Goal: Information Seeking & Learning: Learn about a topic

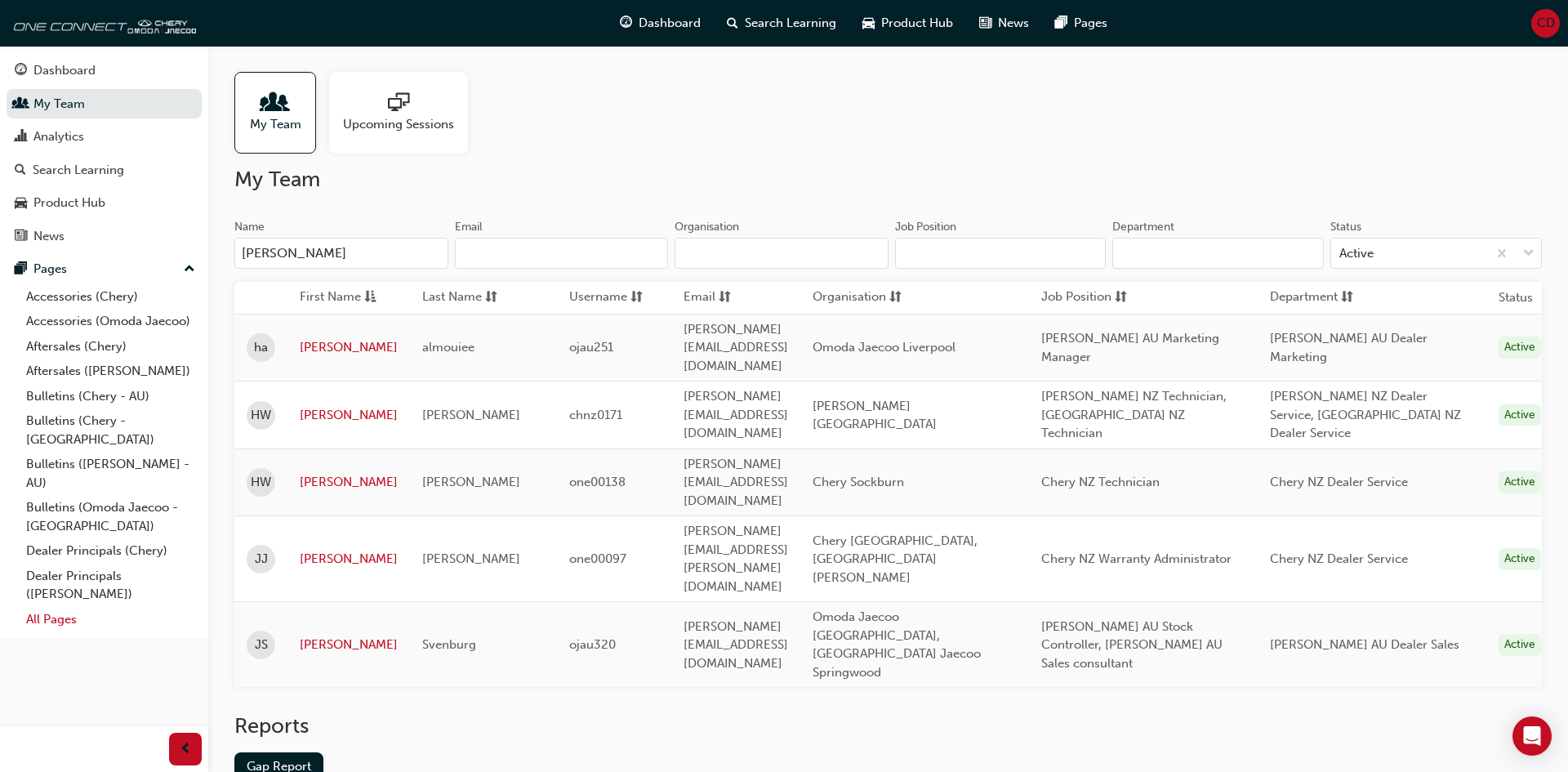
click at [52, 607] on link "All Pages" at bounding box center [111, 620] width 183 height 25
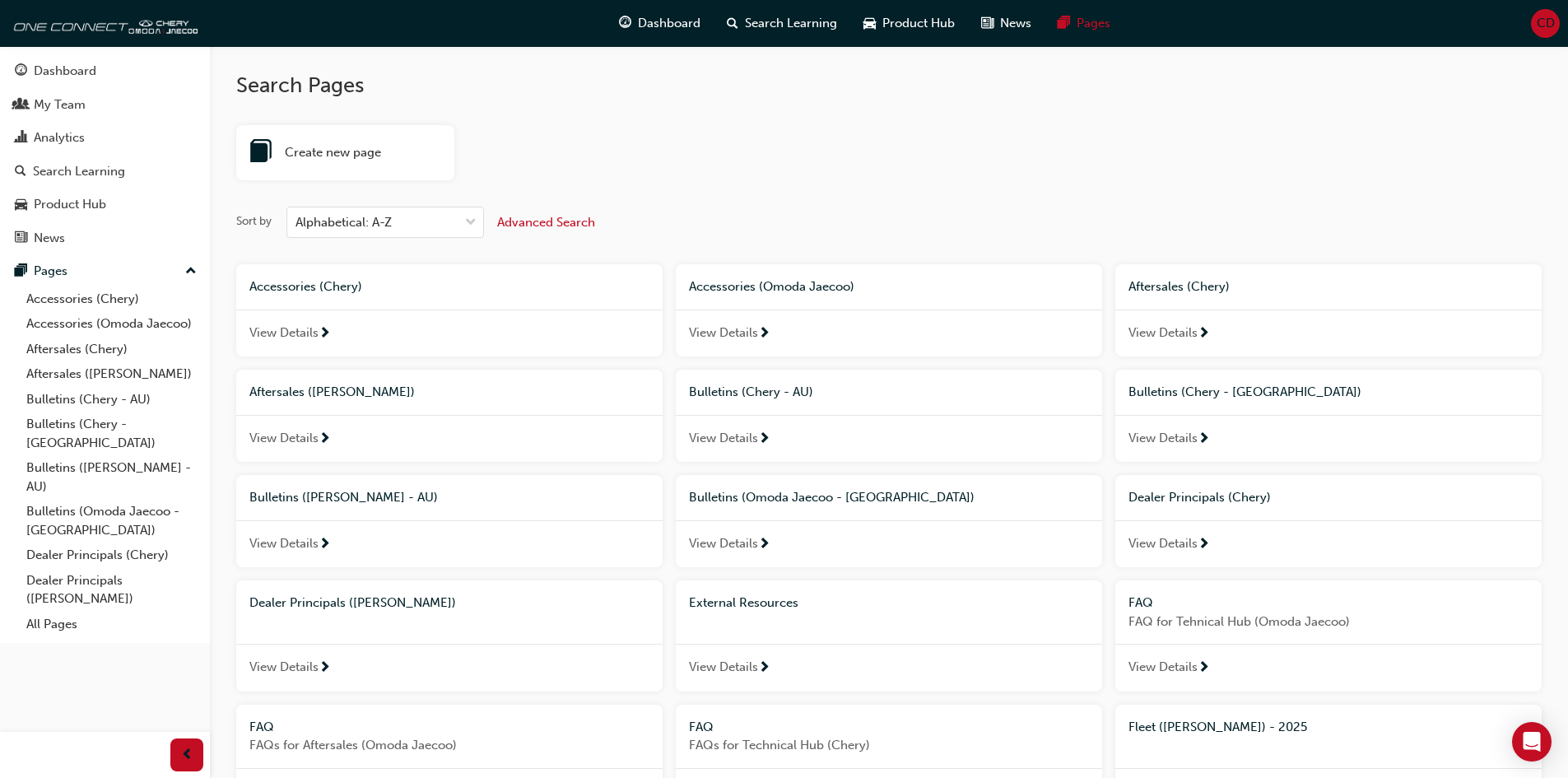
click at [1160, 286] on span "Aftersales (Chery)" at bounding box center [1178, 286] width 101 height 15
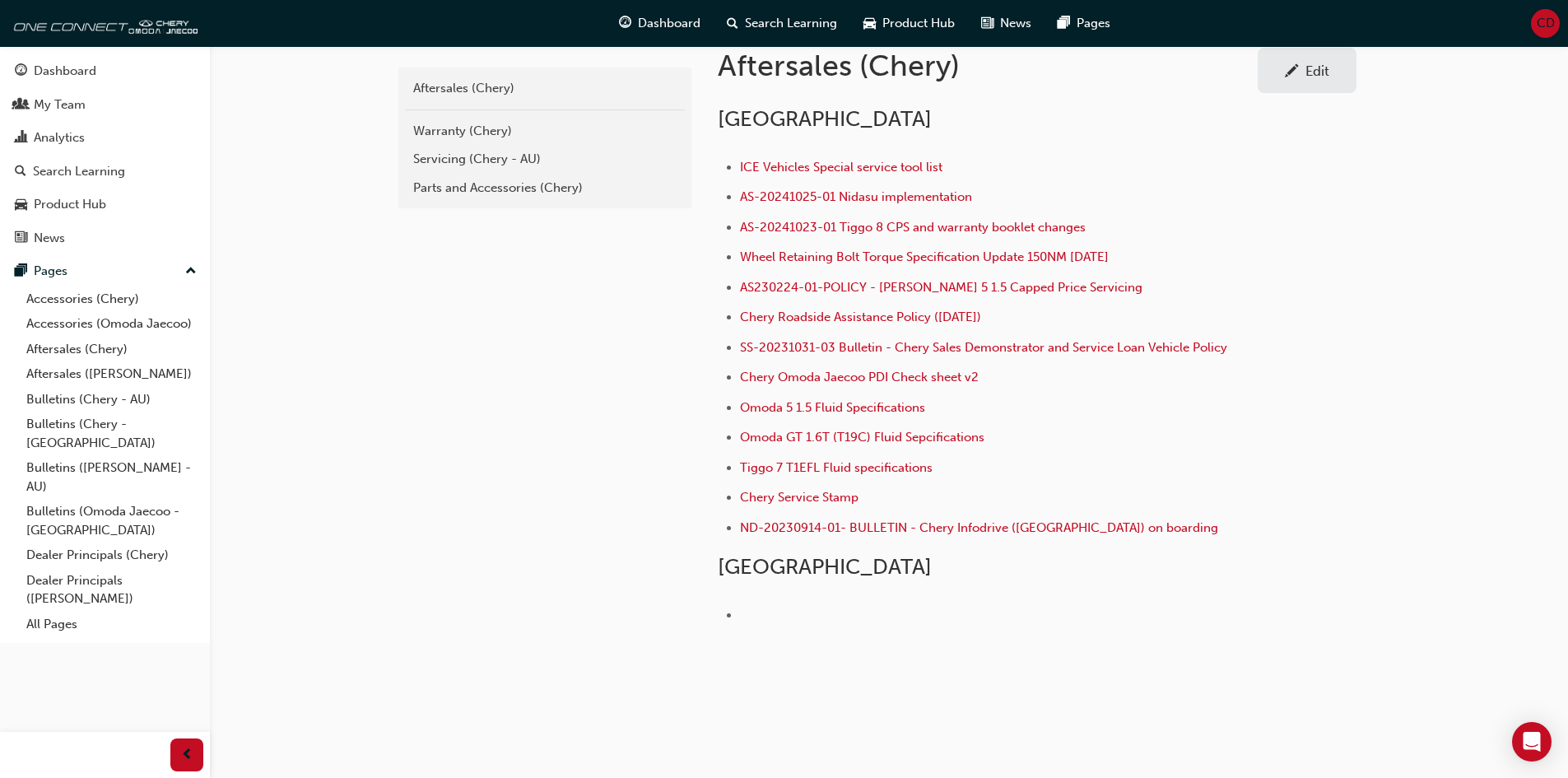
scroll to position [386, 0]
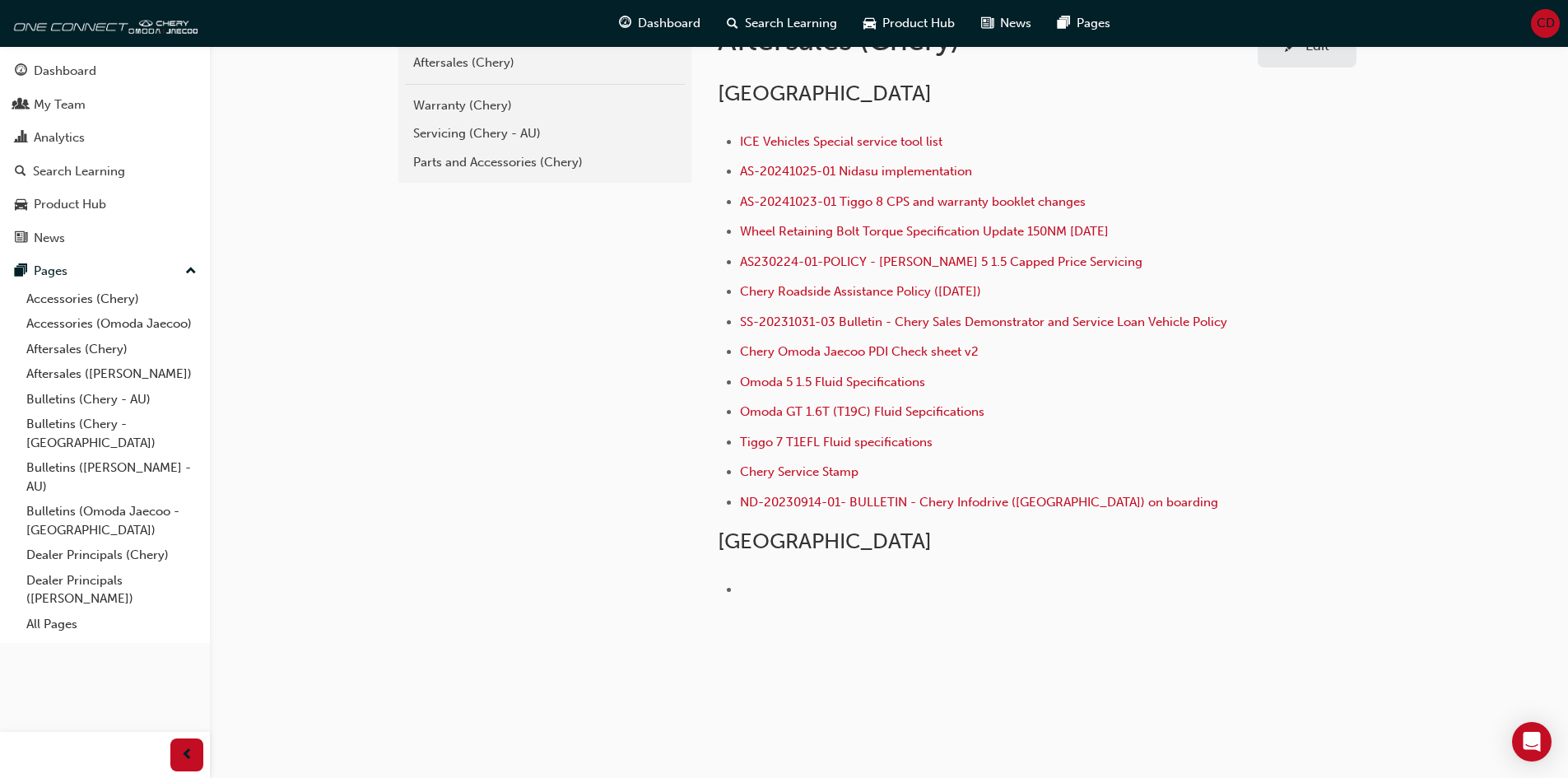
click at [754, 589] on li "﻿" at bounding box center [996, 599] width 513 height 39
click at [101, 417] on link "Bulletins (Chery - [GEOGRAPHIC_DATA])" at bounding box center [112, 434] width 184 height 44
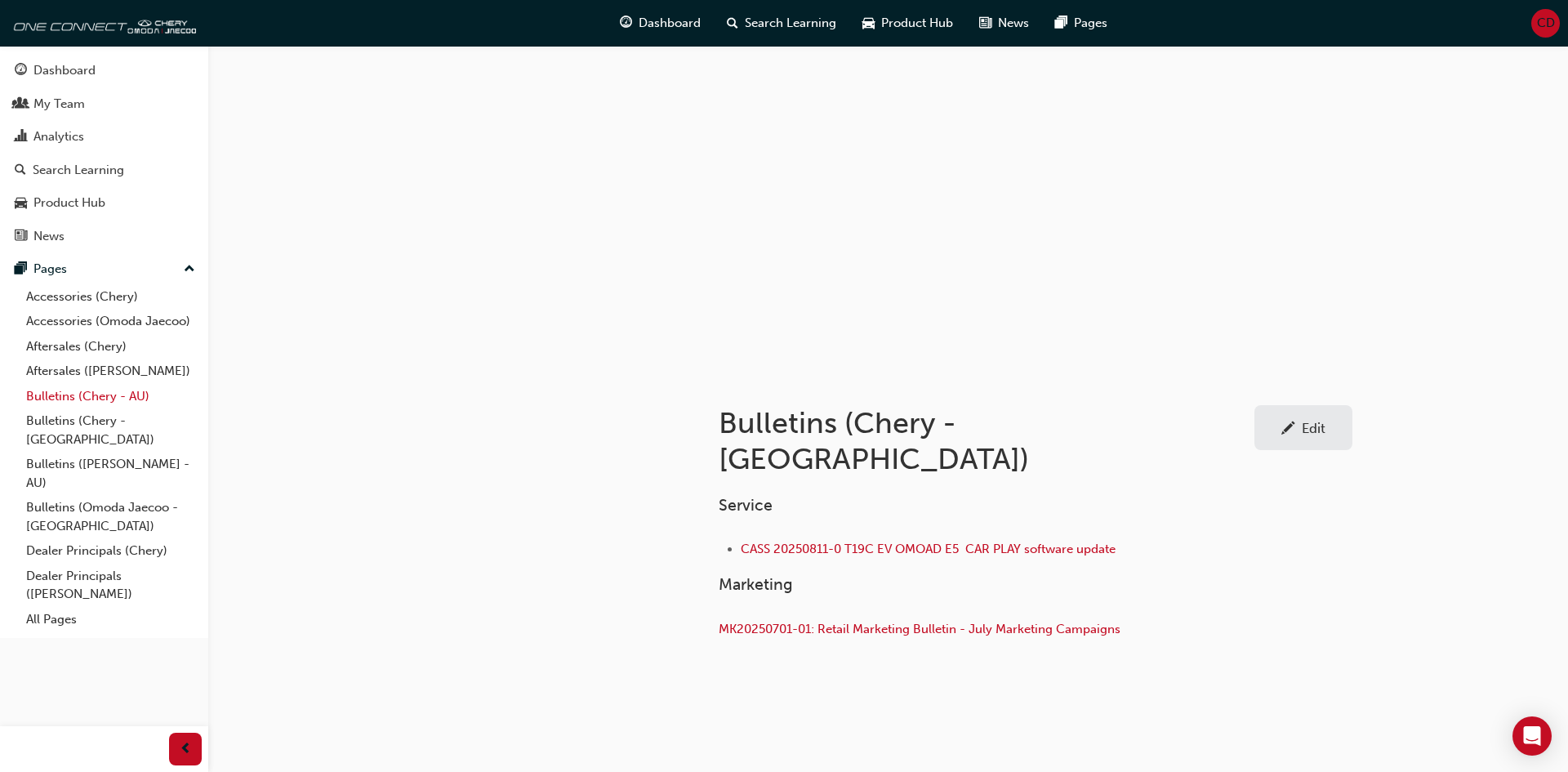
click at [129, 395] on link "Bulletins (Chery - AU)" at bounding box center [111, 396] width 183 height 25
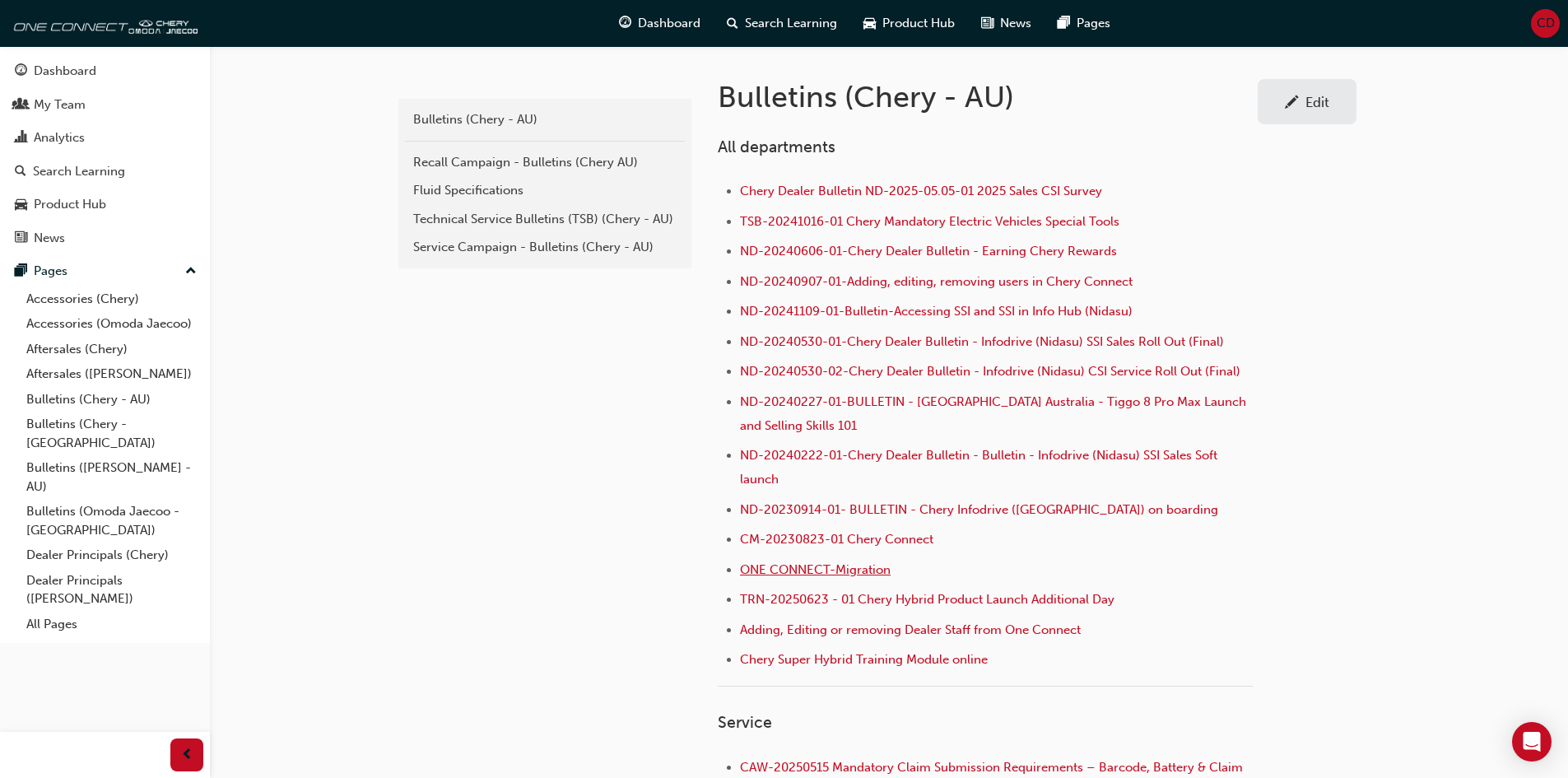
scroll to position [412, 0]
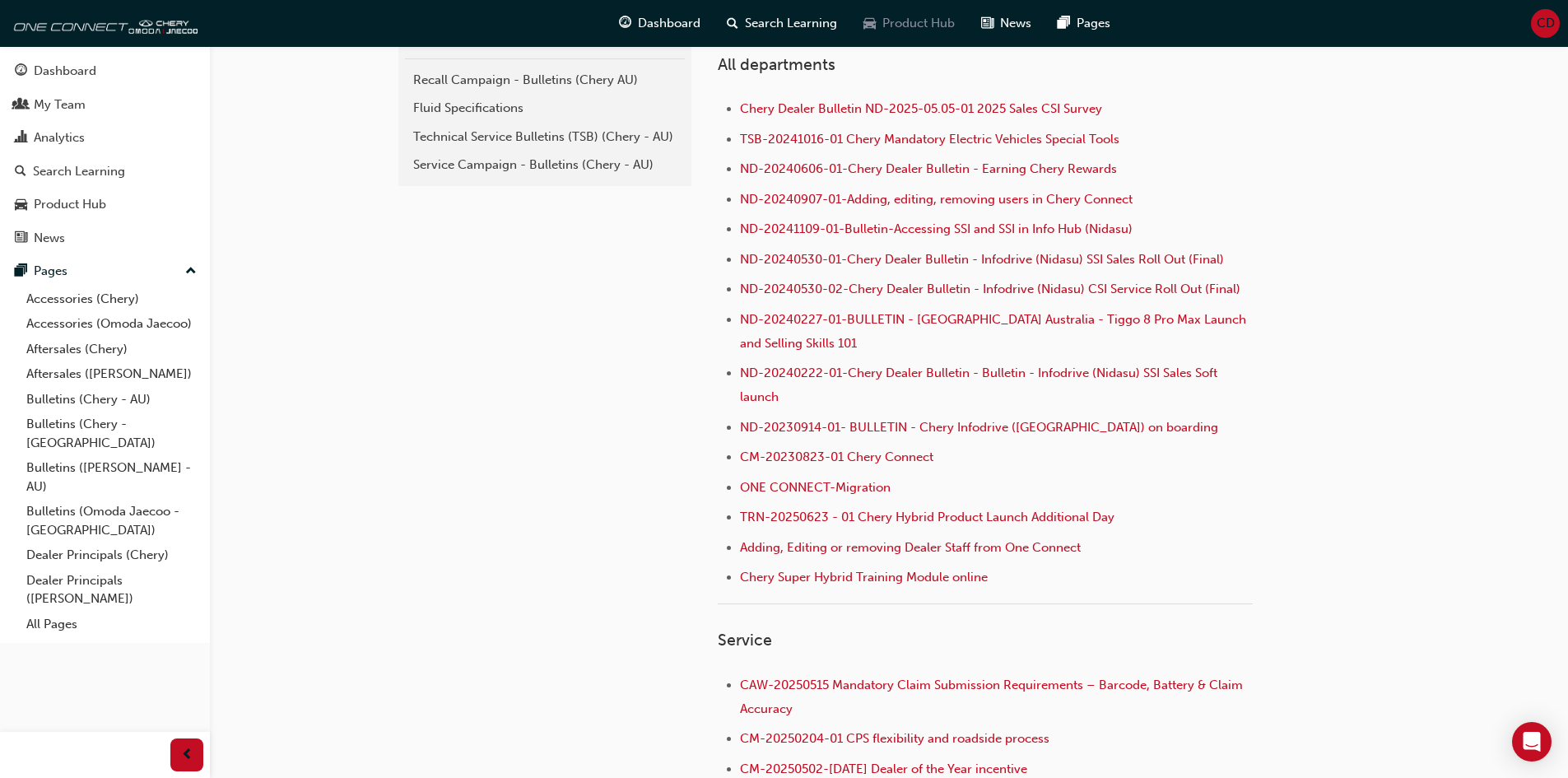
click at [892, 28] on span "Product Hub" at bounding box center [919, 23] width 72 height 19
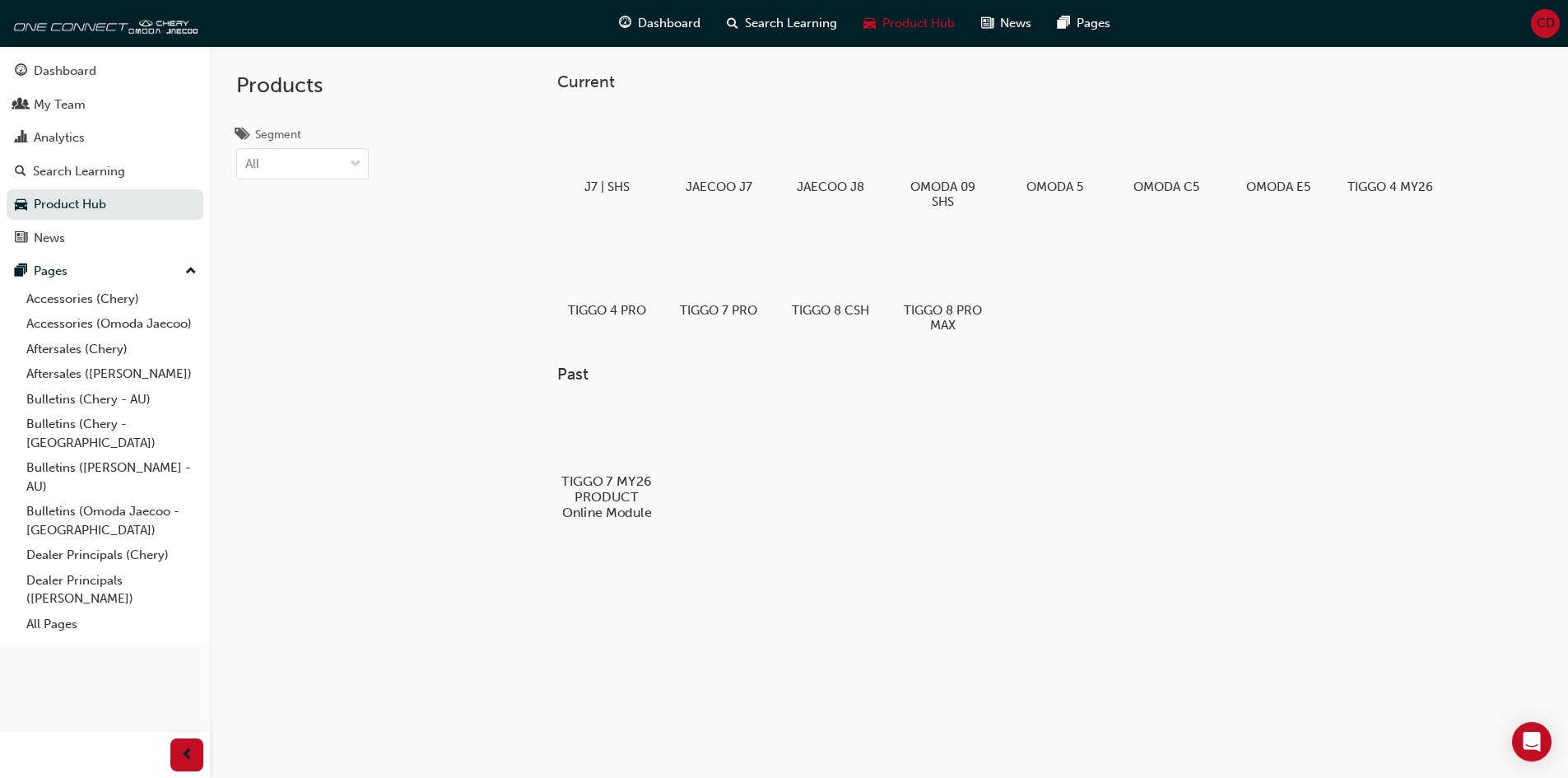
click at [595, 435] on div at bounding box center [606, 433] width 91 height 66
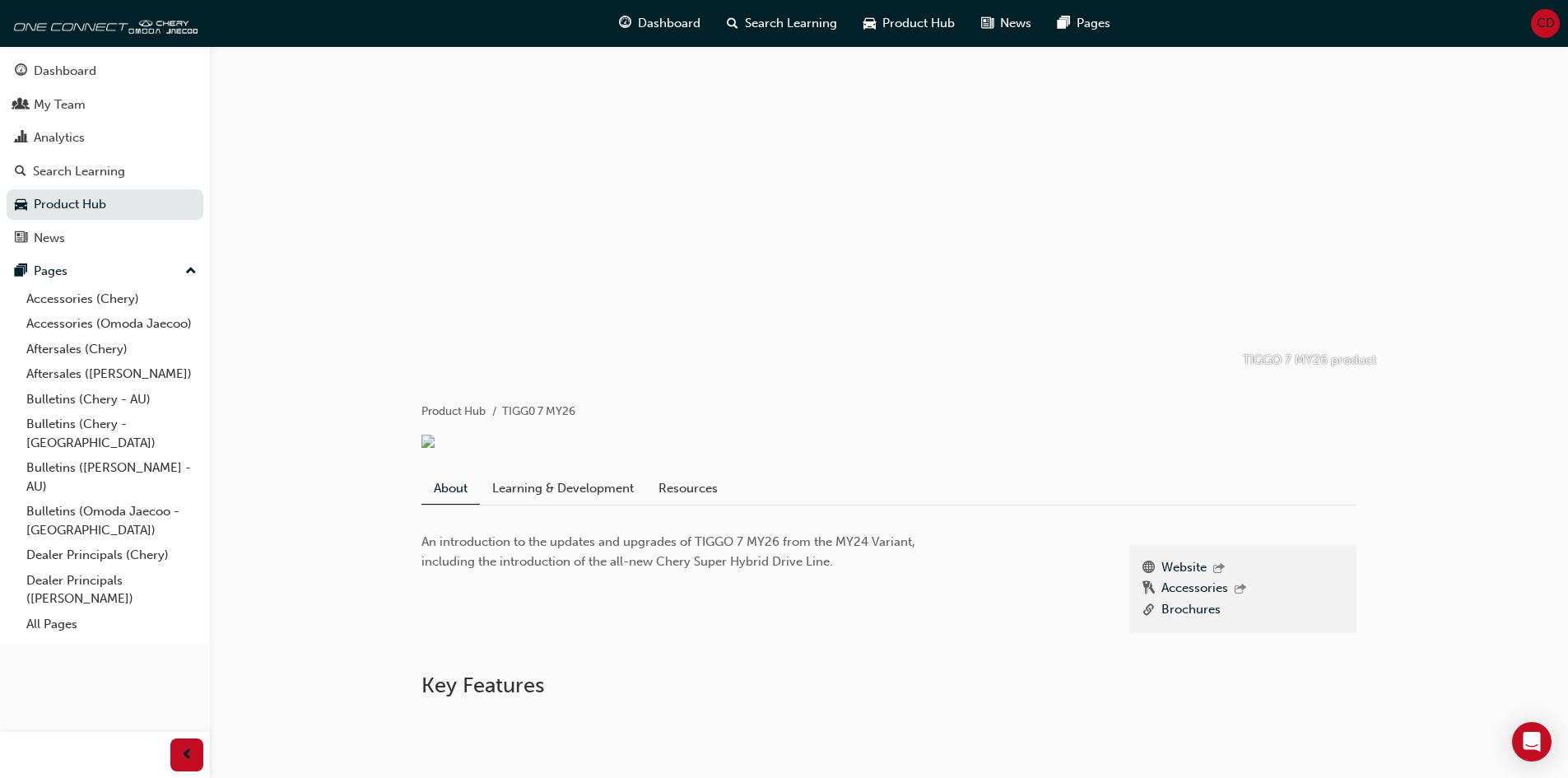
click at [1556, 26] on div "CD" at bounding box center [1545, 23] width 28 height 28
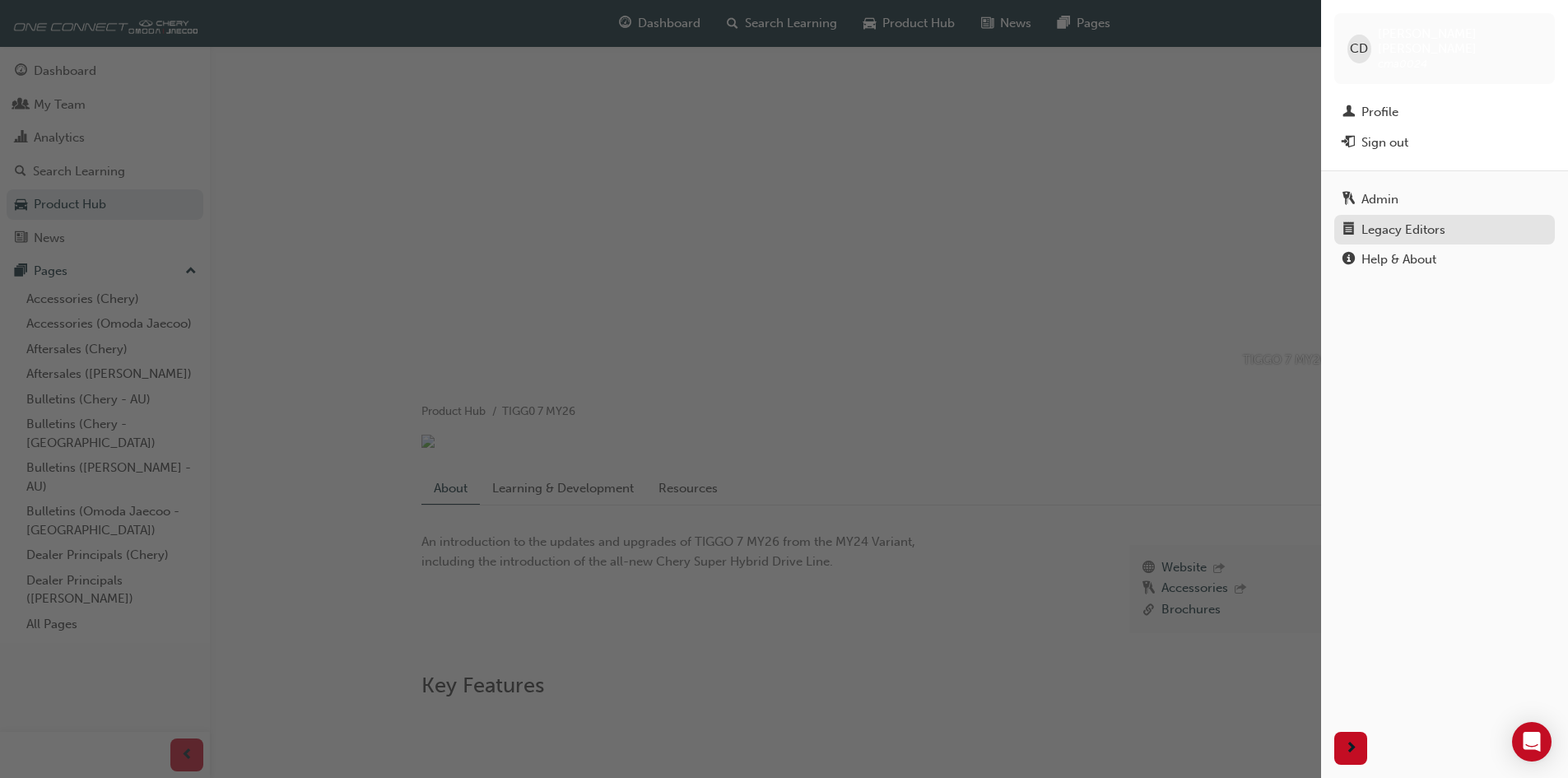
click at [1415, 220] on div "Legacy Editors" at bounding box center [1404, 229] width 84 height 19
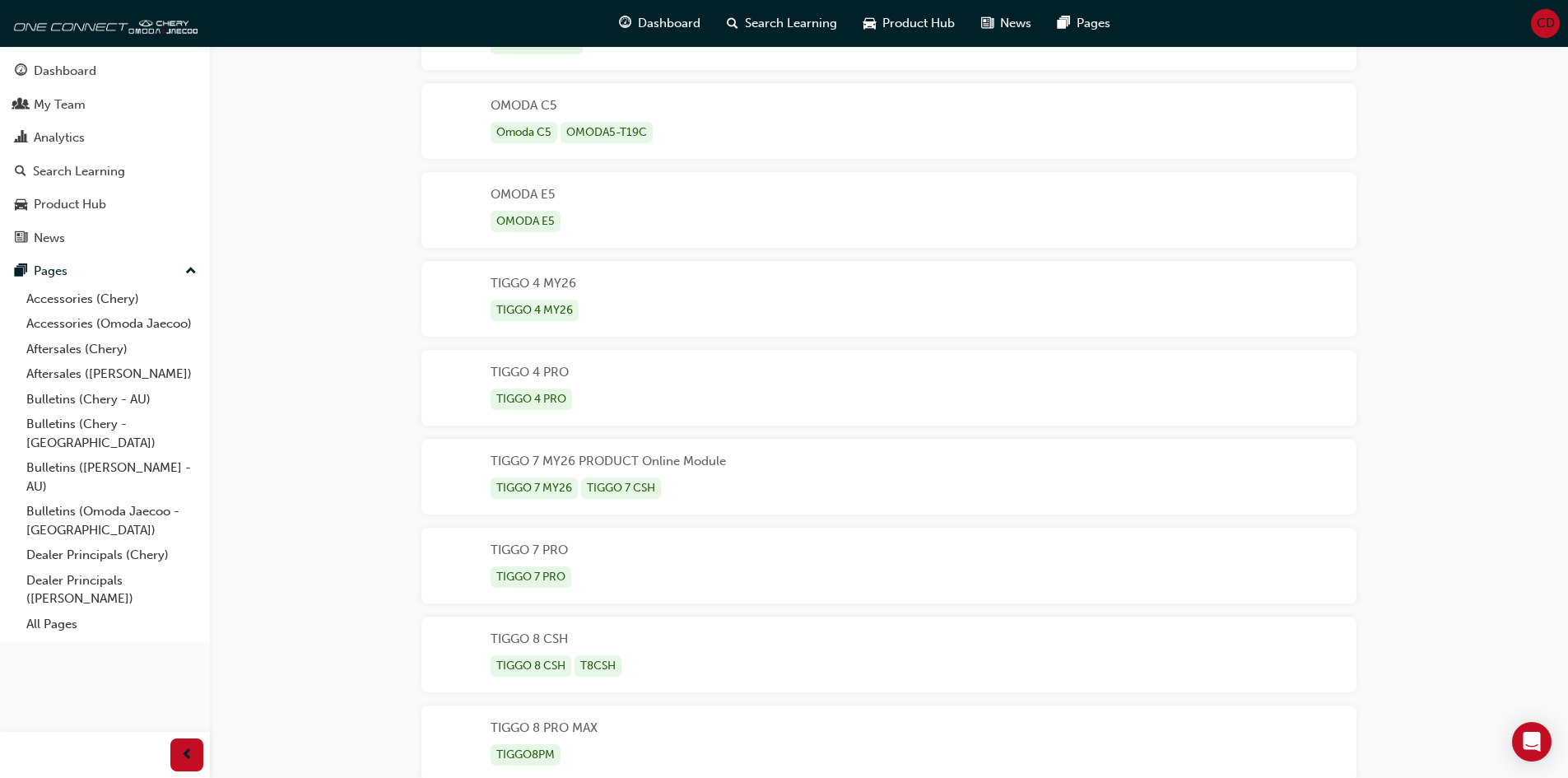
scroll to position [713, 0]
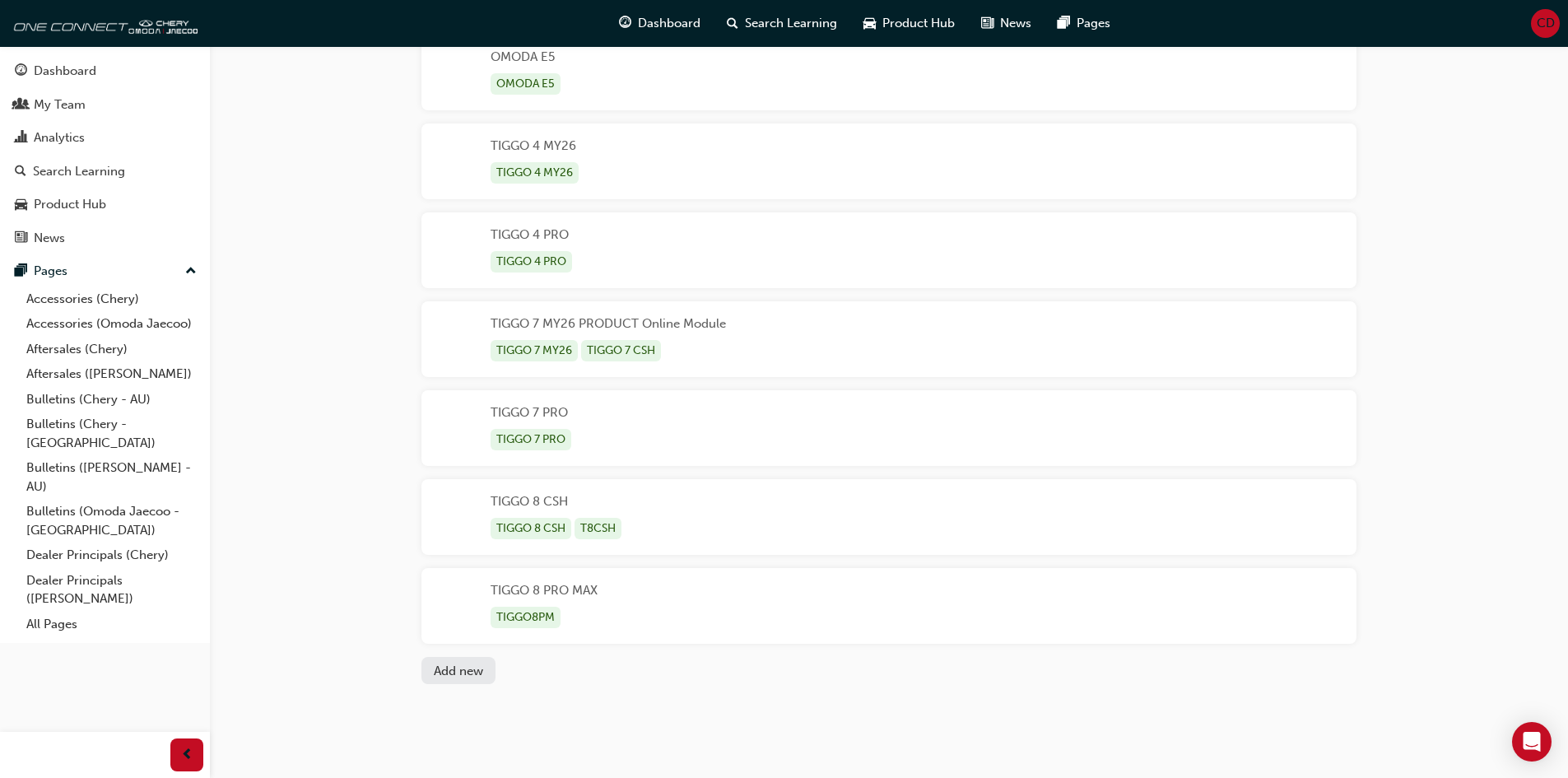
click at [734, 331] on div "TIGGO 7 MY26 PRODUCT Online Module TIGGO 7 MY26 TIGGO 7 CSH" at bounding box center [889, 339] width 935 height 75
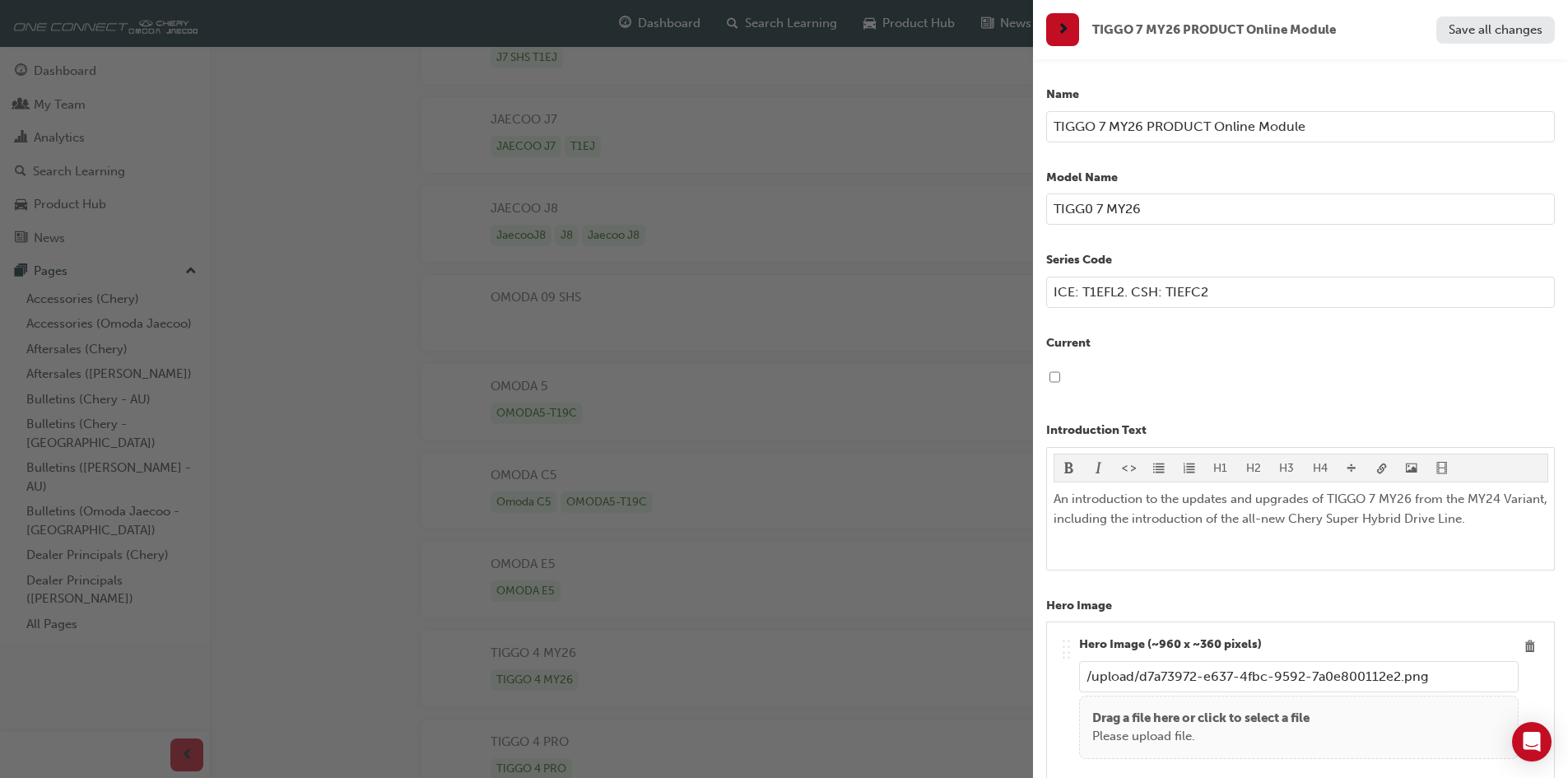
scroll to position [0, 0]
click at [1054, 381] on input "checkbox" at bounding box center [1054, 377] width 11 height 31
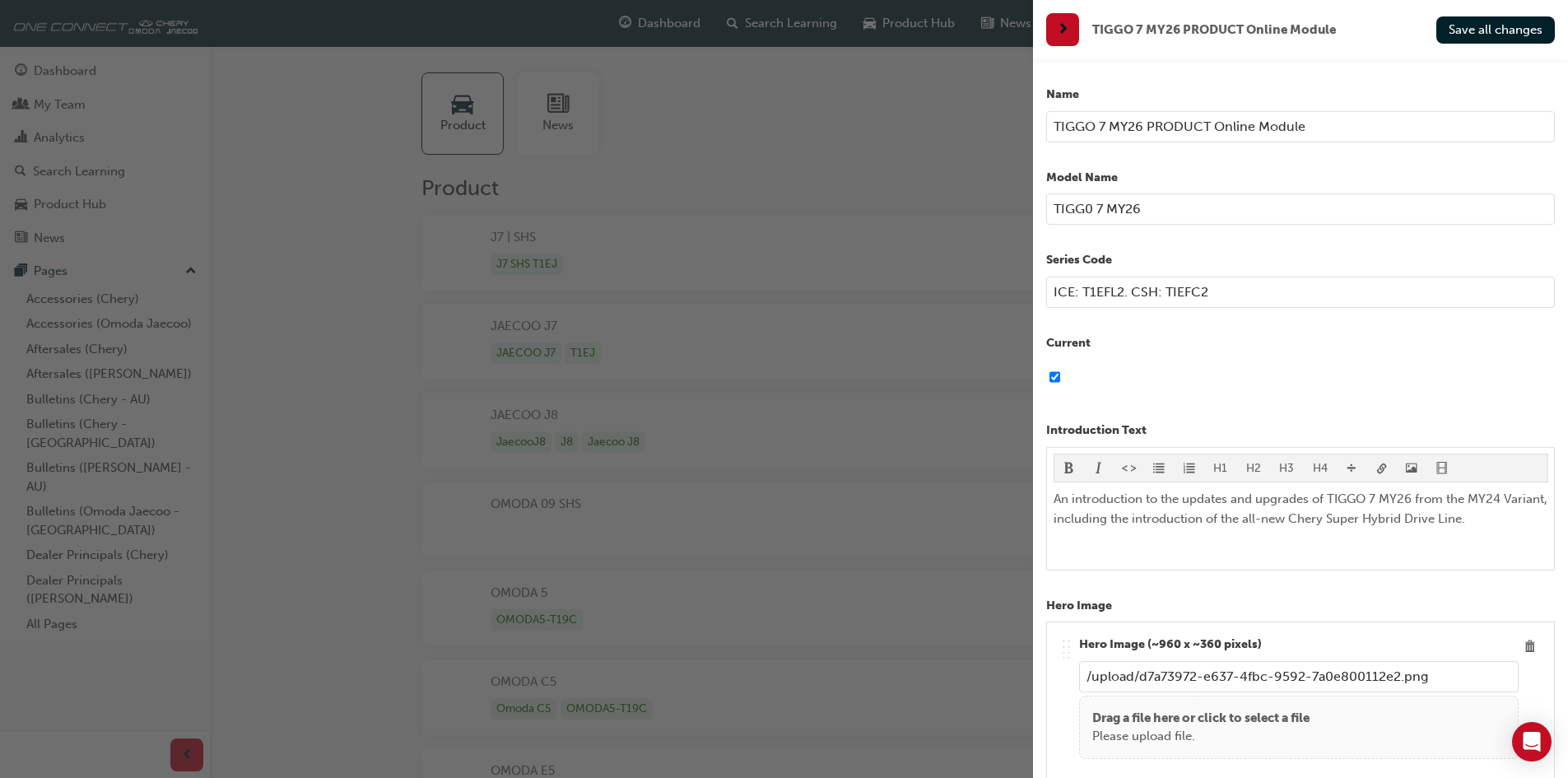
click at [1048, 378] on div at bounding box center [1301, 377] width 509 height 36
click at [1055, 379] on input "checkbox" at bounding box center [1054, 377] width 11 height 31
checkbox input "false"
click at [1073, 27] on div "button" at bounding box center [1063, 29] width 33 height 33
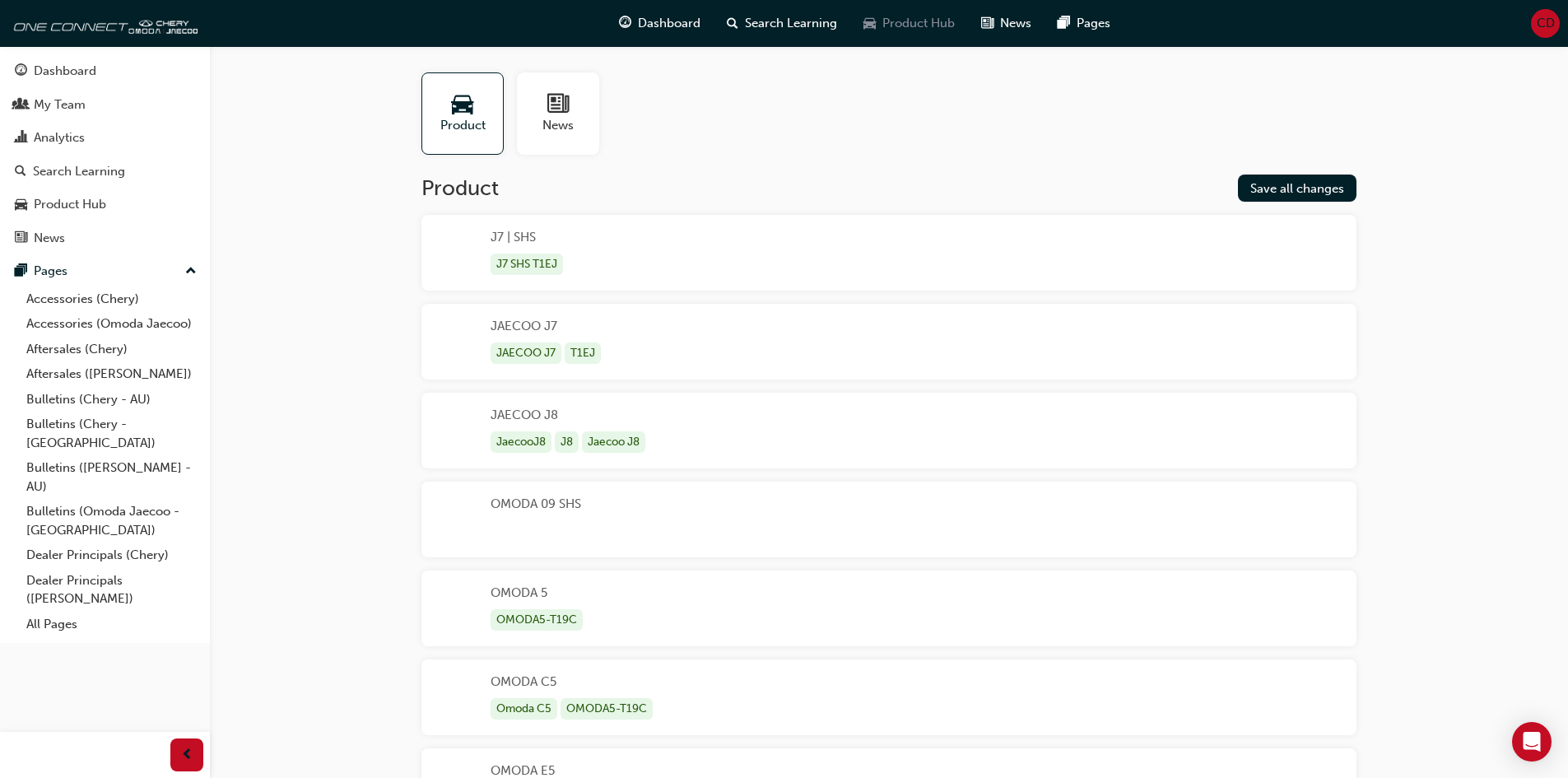
click at [899, 28] on span "Product Hub" at bounding box center [919, 23] width 72 height 19
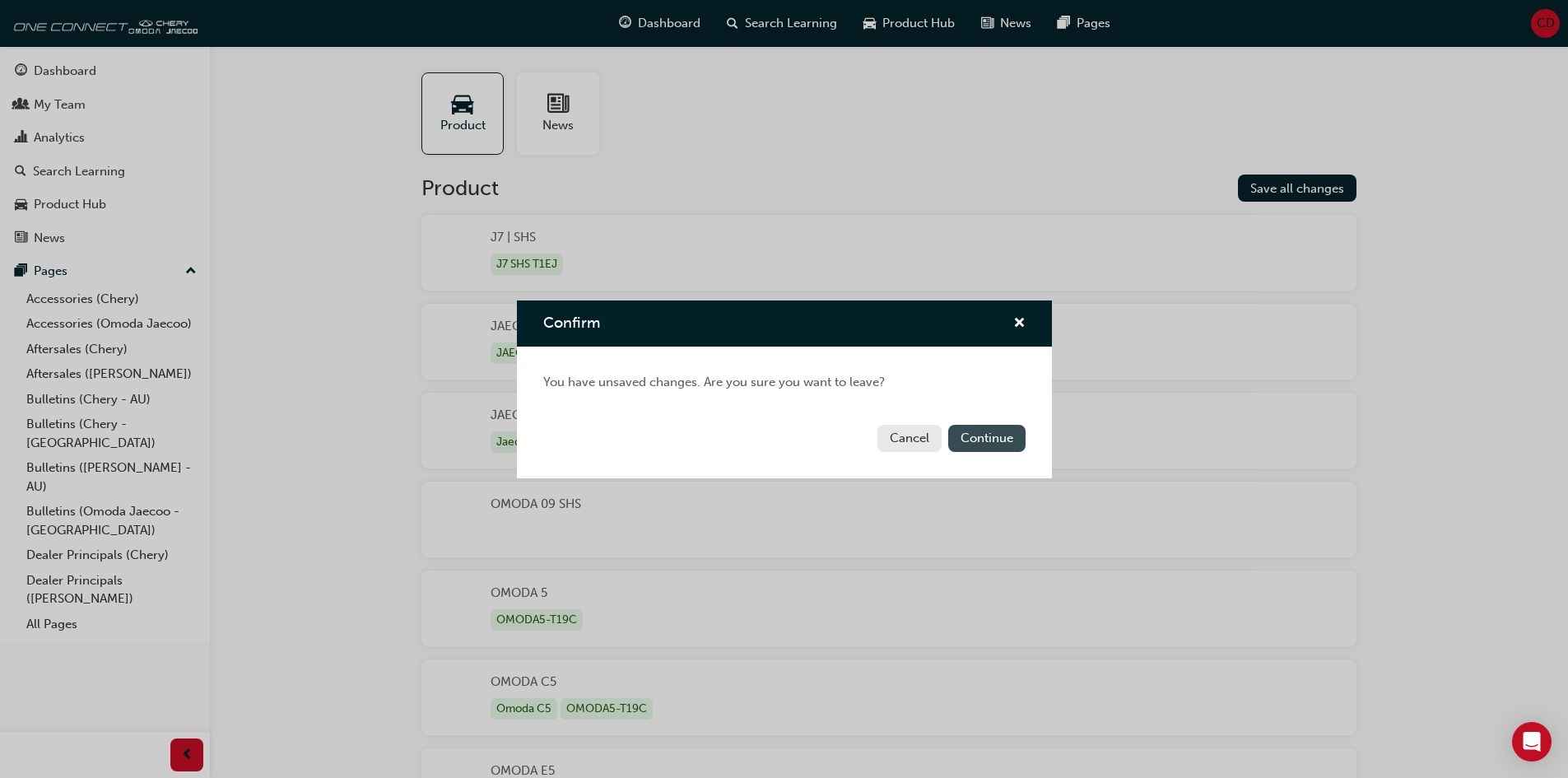
click at [995, 427] on button "Continue" at bounding box center [987, 438] width 77 height 27
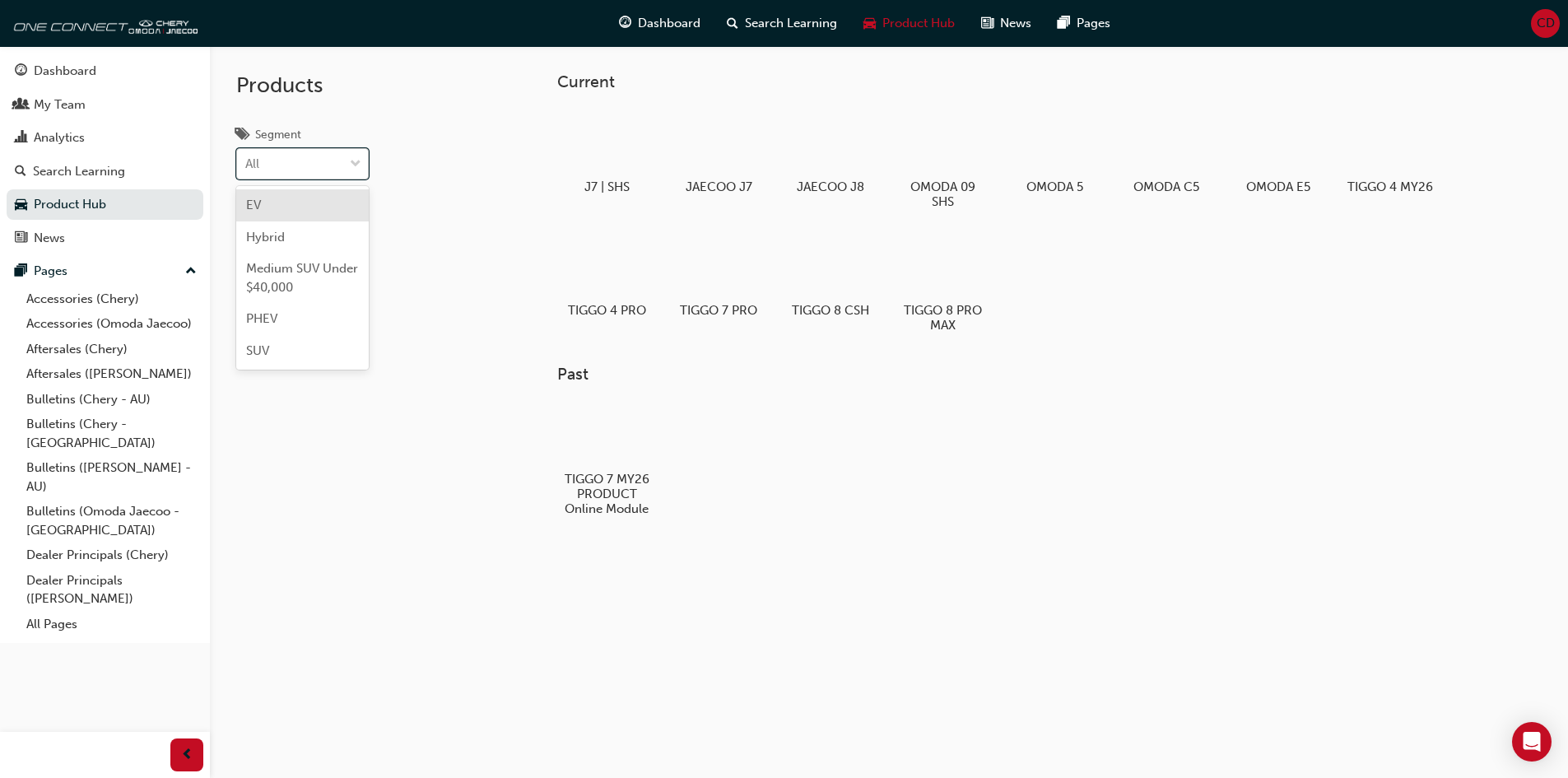
click at [354, 152] on div at bounding box center [355, 163] width 24 height 29
click at [247, 157] on input "Segment option EV focused, 1 of 5. 5 results available. Use Up and Down to choo…" at bounding box center [247, 163] width 2 height 14
click at [318, 276] on span "Medium SUV Under $40,000" at bounding box center [301, 278] width 112 height 33
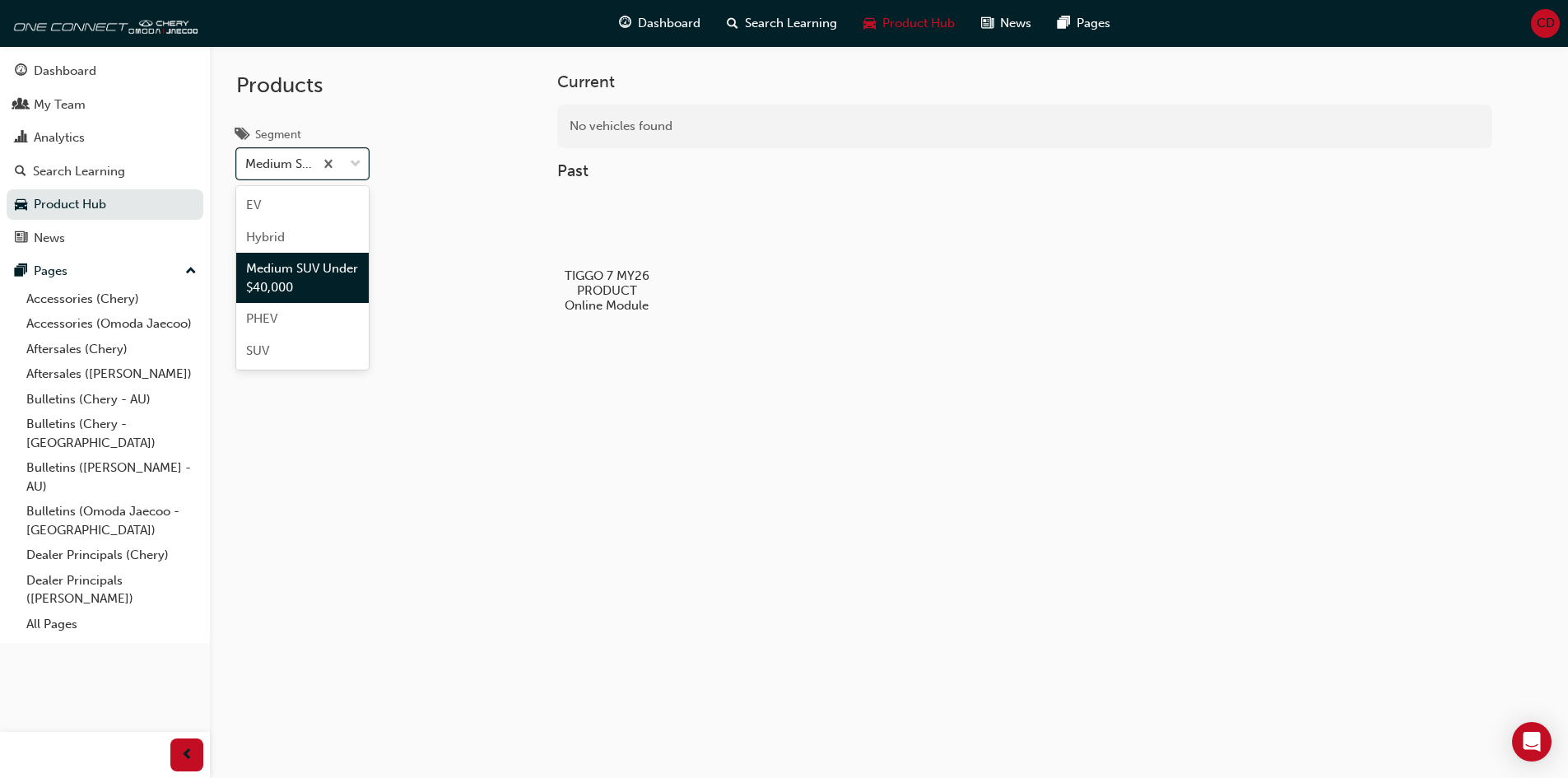
click at [356, 158] on span "down-icon" at bounding box center [355, 164] width 12 height 22
click at [247, 158] on input "Segment option Medium SUV Under $40,000, selected. option Medium SUV Under $40,…" at bounding box center [247, 163] width 2 height 14
click at [309, 309] on div "PHEV" at bounding box center [301, 319] width 132 height 32
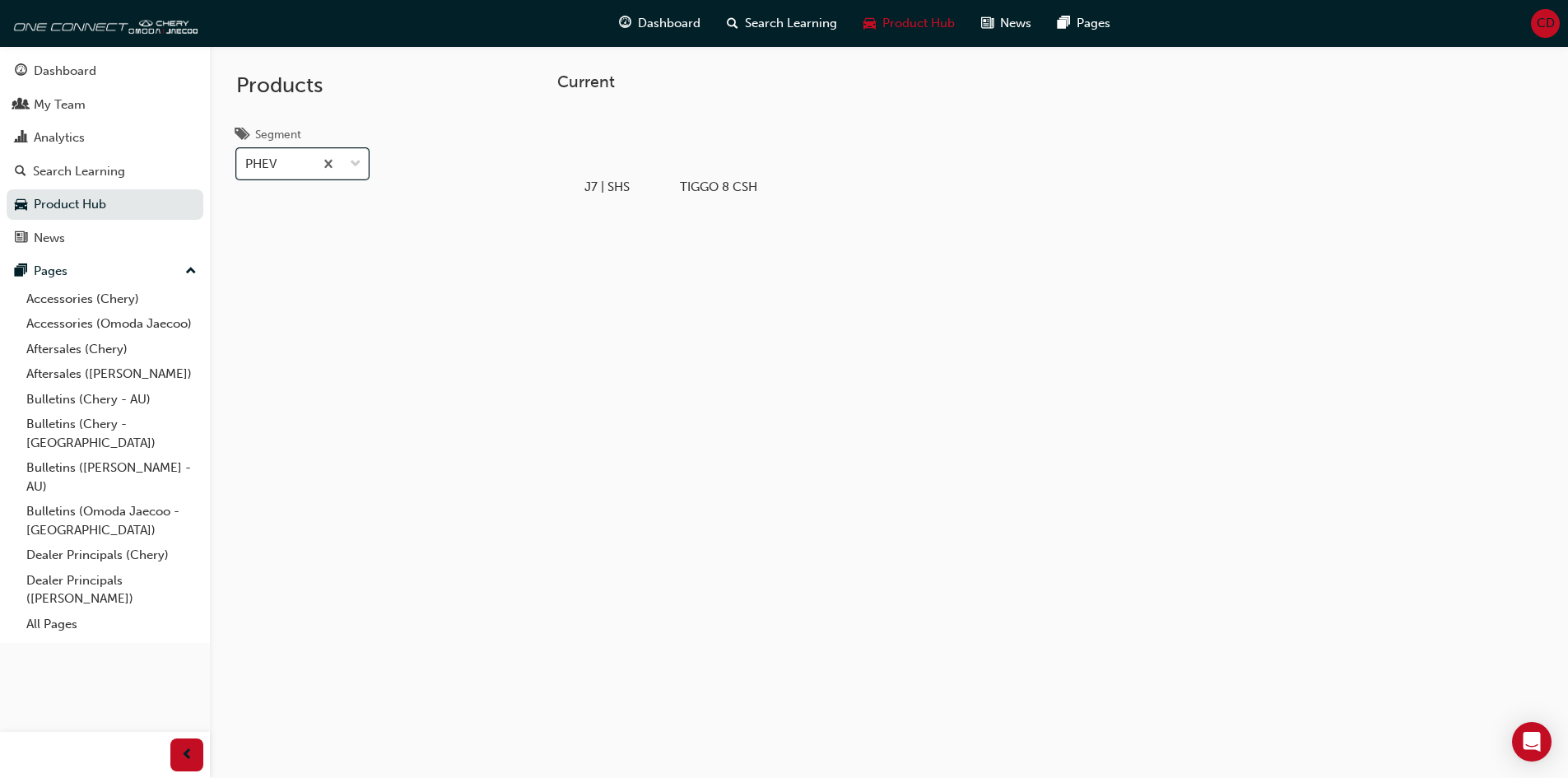
click at [359, 161] on span "down-icon" at bounding box center [355, 164] width 12 height 22
click at [247, 161] on input "Segment option PHEV, selected. 0 results available. Select is focused ,type to …" at bounding box center [247, 163] width 2 height 14
click at [323, 226] on div "Hybrid" at bounding box center [301, 237] width 132 height 32
click at [359, 160] on span "down-icon" at bounding box center [355, 164] width 12 height 22
click at [247, 160] on input "Segment option Hybrid, selected. 0 results available. Select is focused ,type t…" at bounding box center [247, 163] width 2 height 14
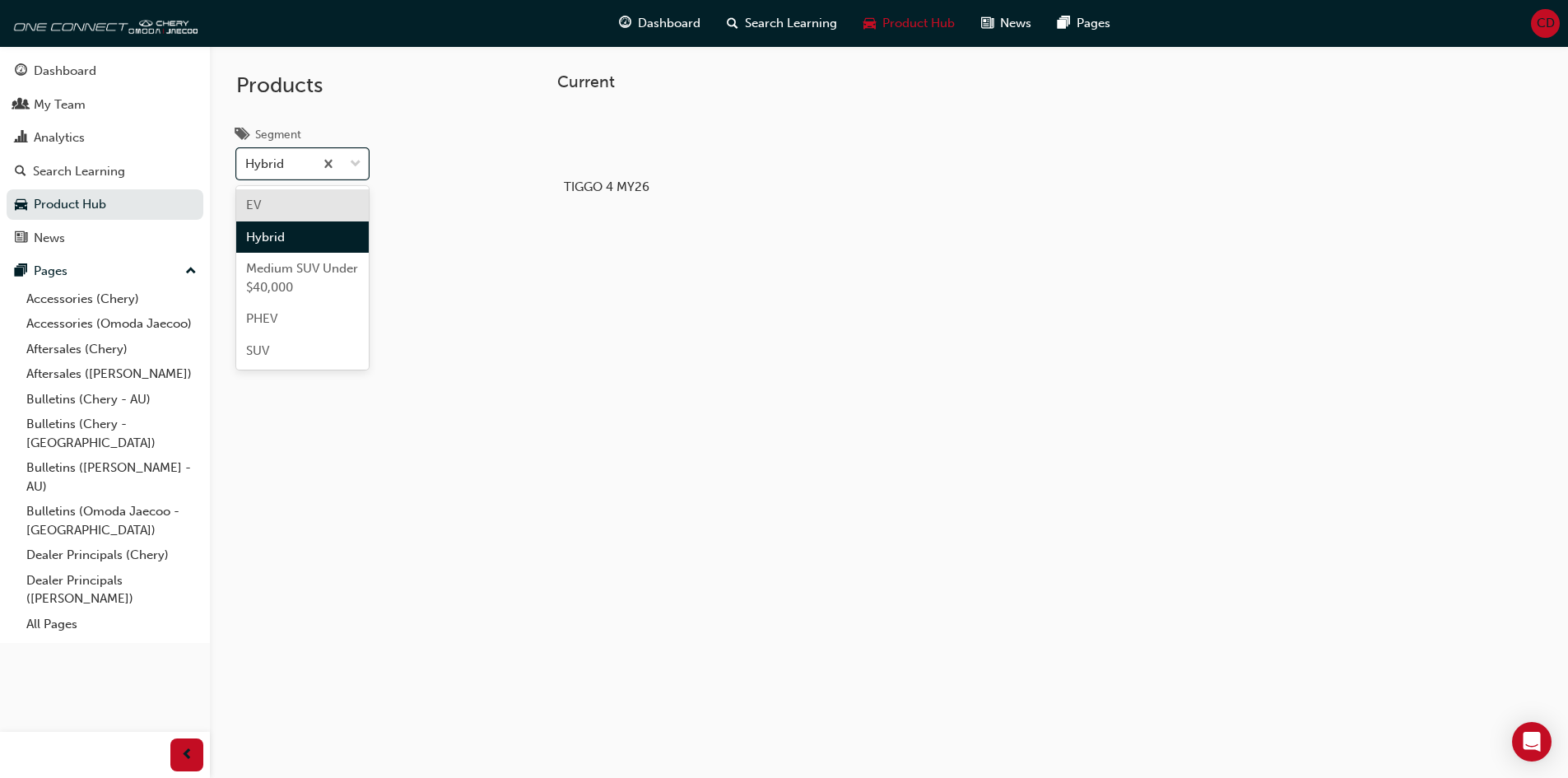
click at [335, 210] on div "EV" at bounding box center [301, 205] width 132 height 32
click at [353, 160] on span "down-icon" at bounding box center [355, 164] width 12 height 22
click at [247, 160] on input "Segment option EV, selected. 0 results available. Select is focused ,type to re…" at bounding box center [247, 163] width 2 height 14
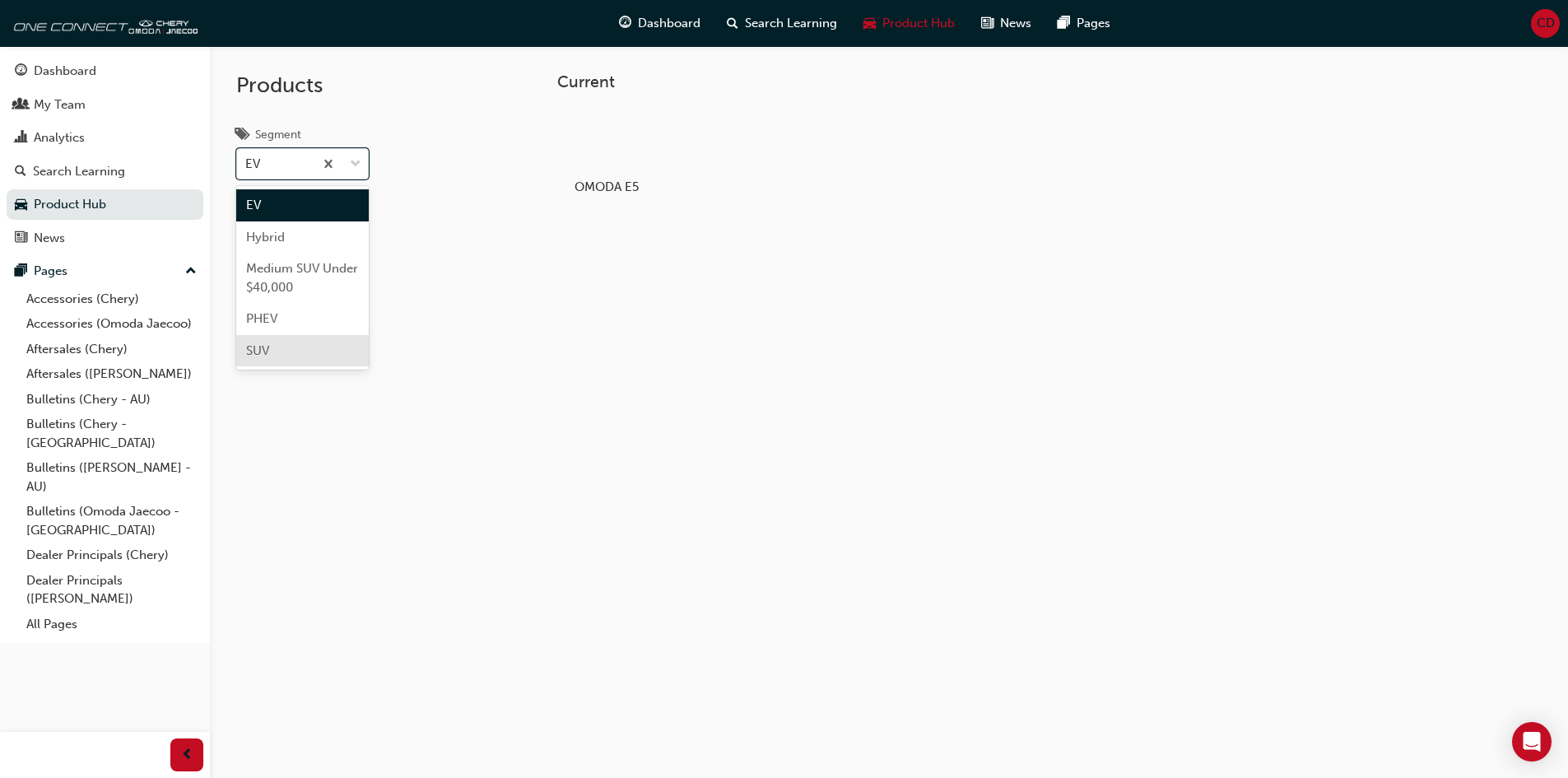
click at [313, 342] on div "SUV" at bounding box center [301, 350] width 132 height 32
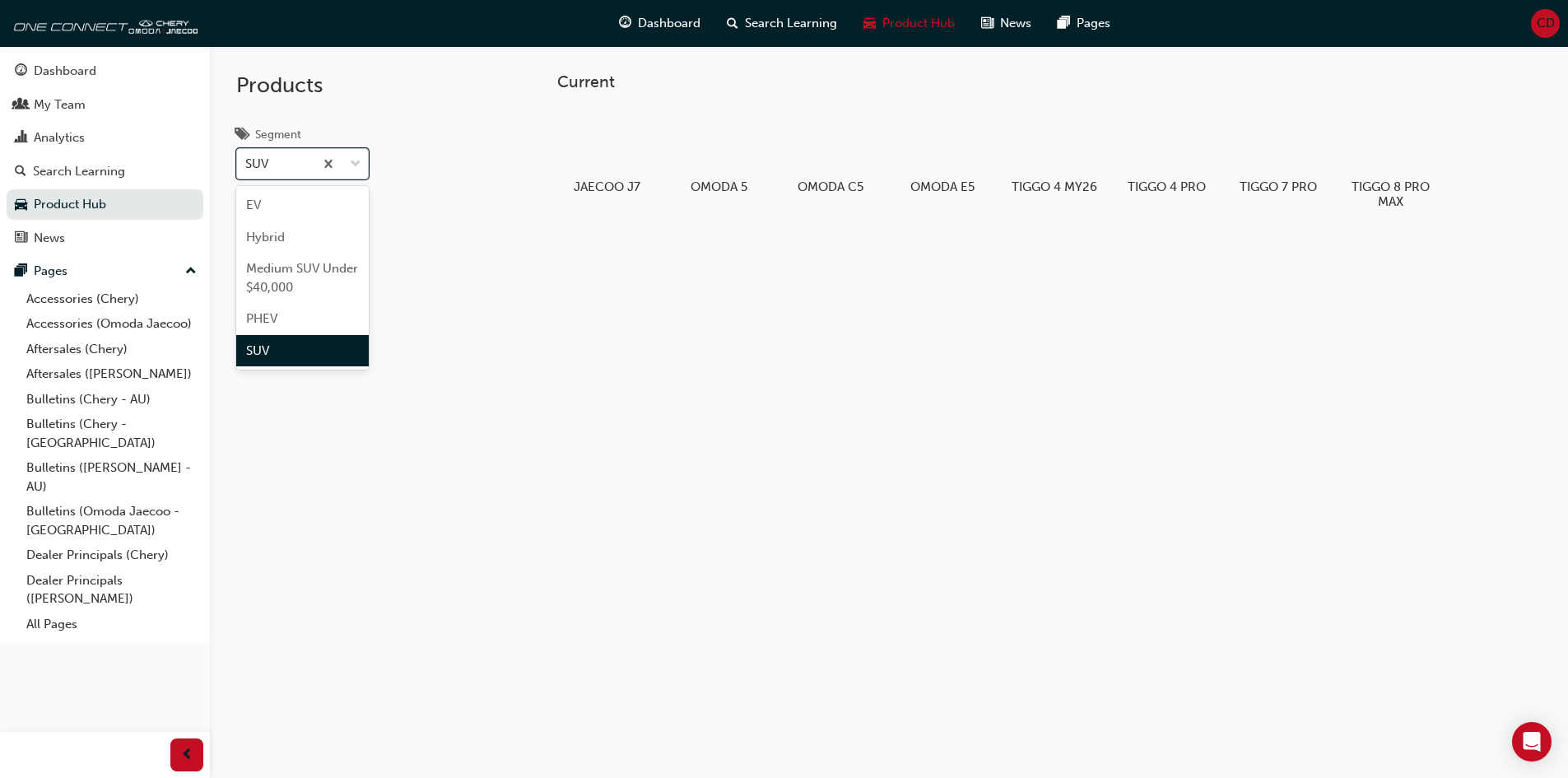
click at [356, 158] on span "down-icon" at bounding box center [355, 164] width 12 height 22
click at [247, 158] on input "Segment option SUV, selected. option SUV focused, 5 of 5. 5 results available. …" at bounding box center [247, 163] width 2 height 14
click at [320, 279] on div "Medium SUV Under $40,000" at bounding box center [301, 277] width 132 height 50
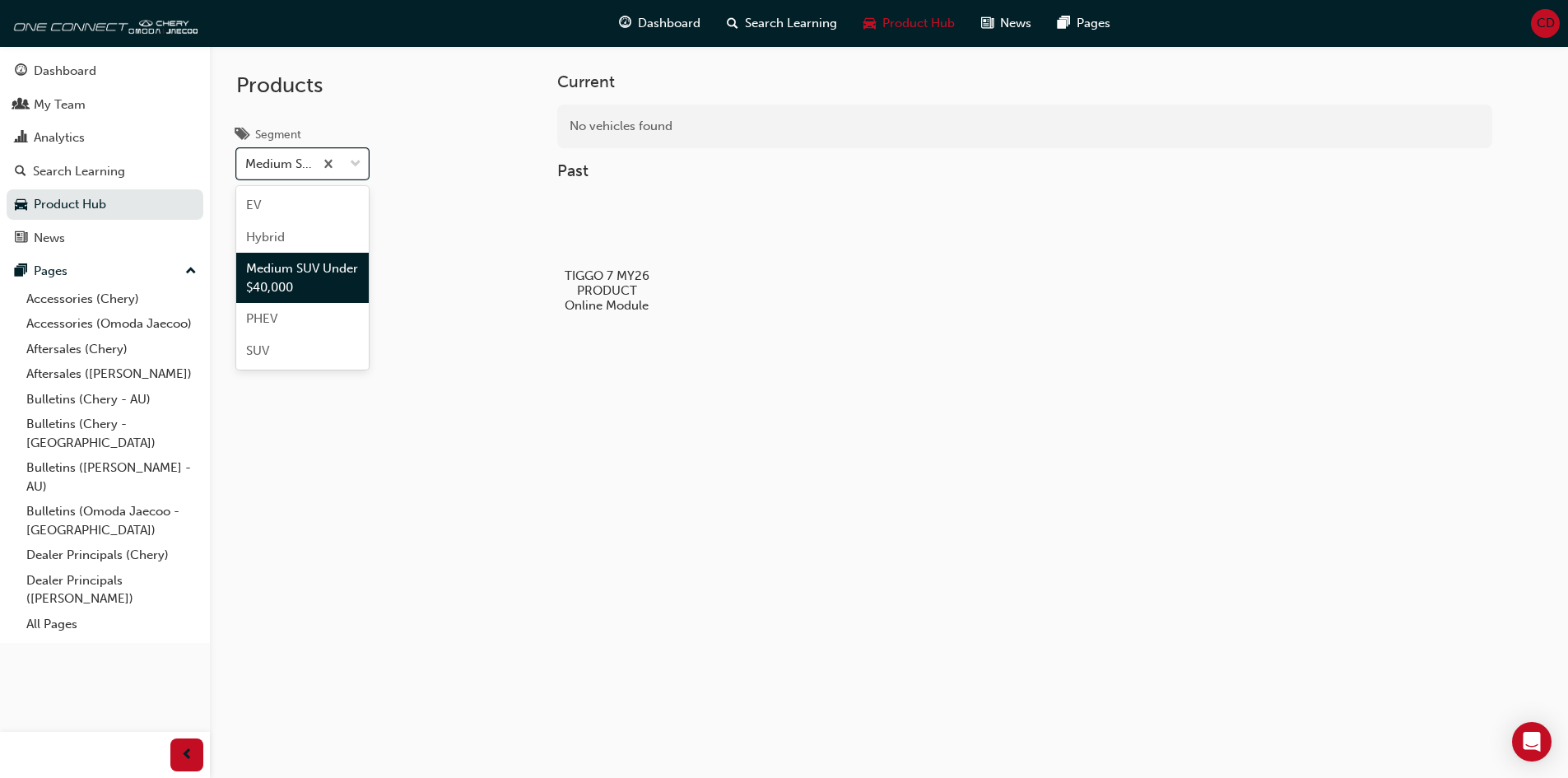
click at [361, 163] on div at bounding box center [341, 163] width 55 height 29
click at [247, 163] on input "Segment option Medium SUV Under $40,000, selected. option Medium SUV Under $40,…" at bounding box center [247, 163] width 2 height 14
click at [284, 317] on div "PHEV" at bounding box center [301, 319] width 132 height 32
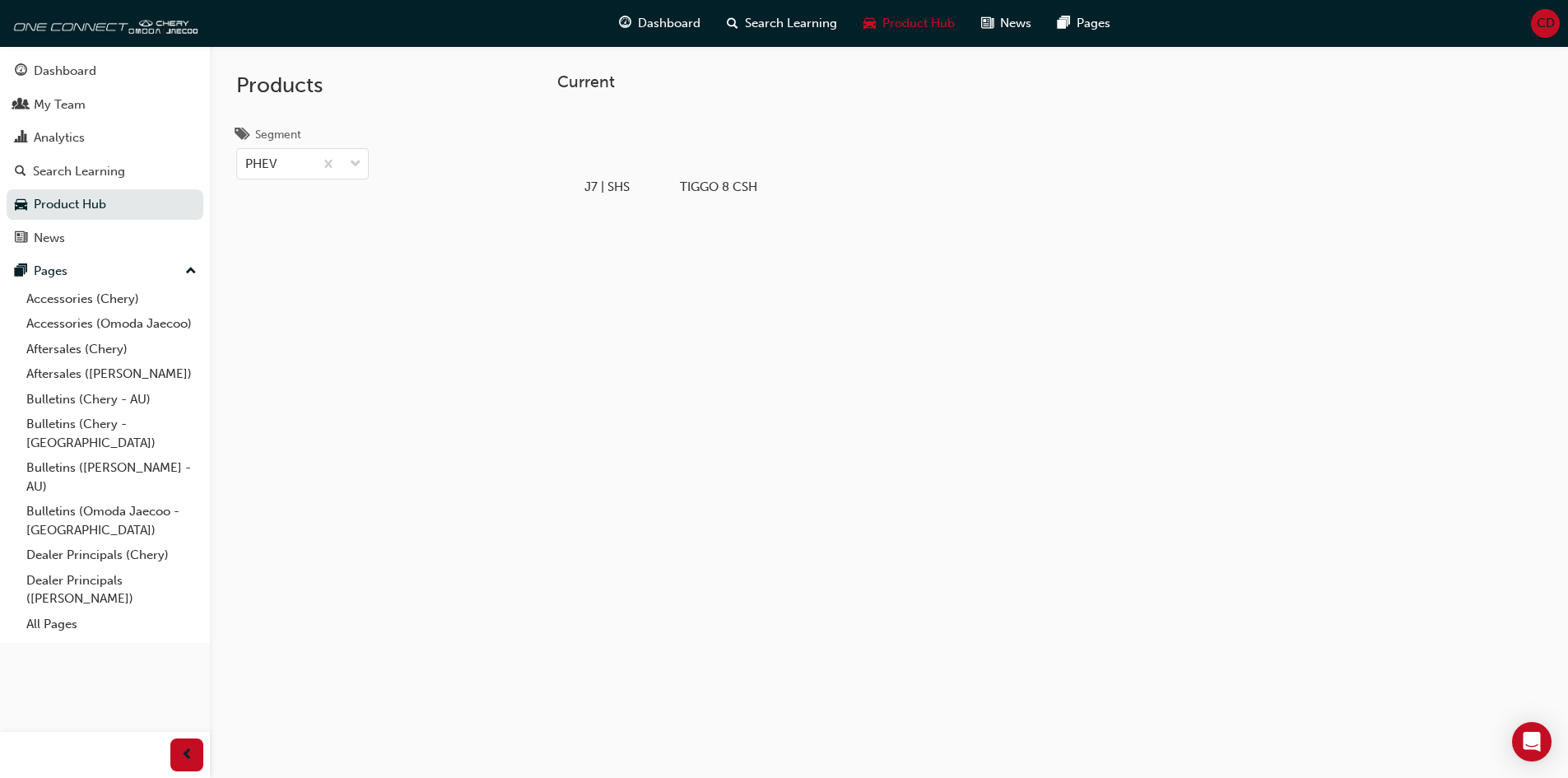
click at [374, 153] on div "Segment PHEV" at bounding box center [301, 153] width 185 height 55
click at [357, 164] on span "down-icon" at bounding box center [355, 164] width 12 height 22
click at [247, 164] on input "Segment PHEV" at bounding box center [247, 163] width 2 height 14
click at [329, 342] on div "SUV" at bounding box center [301, 350] width 132 height 32
click at [360, 162] on span "down-icon" at bounding box center [355, 164] width 12 height 22
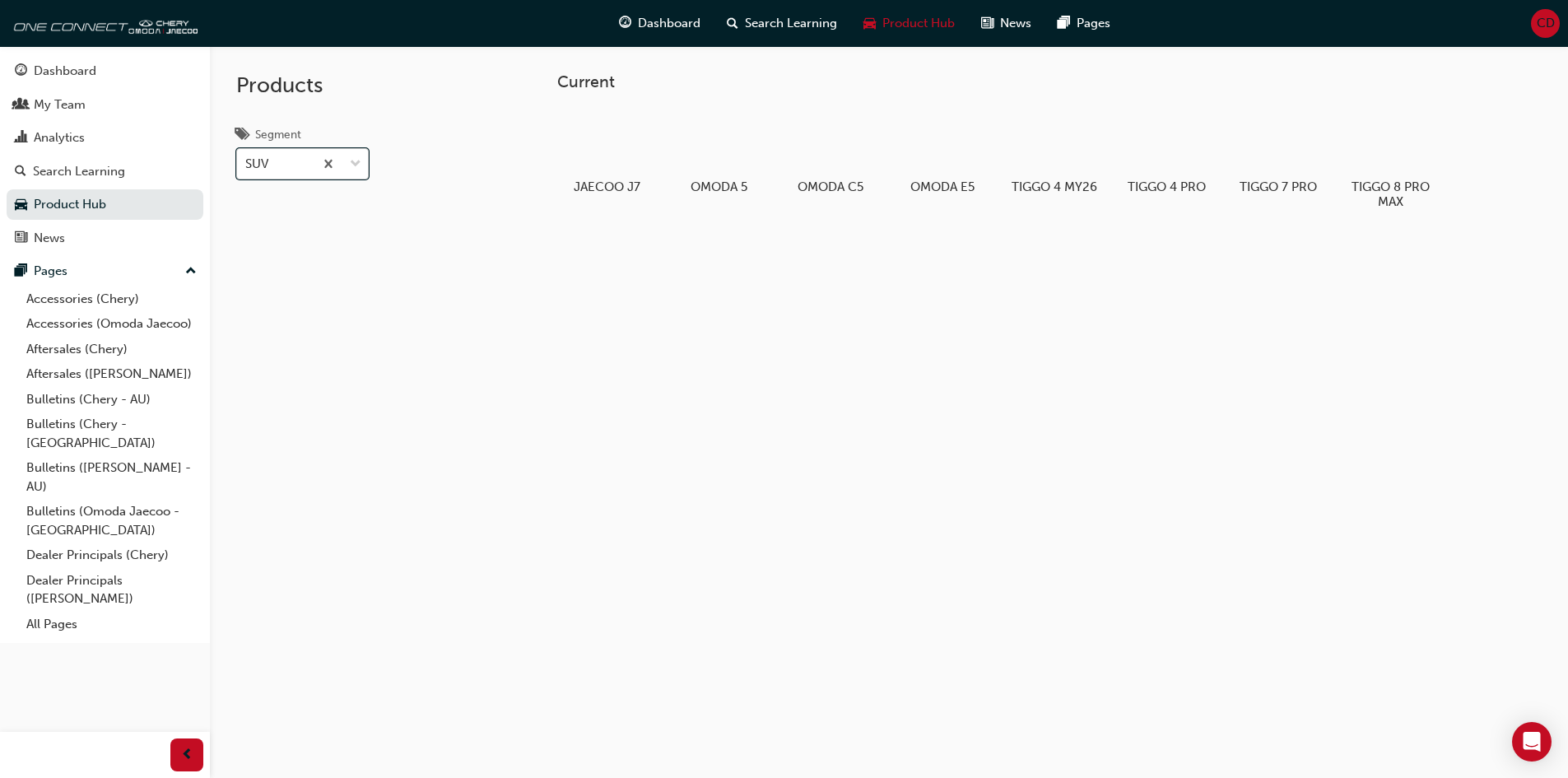
click at [247, 162] on input "Segment option SUV, selected. 0 results available. Select is focused ,type to r…" at bounding box center [247, 163] width 2 height 14
click at [304, 238] on div "Hybrid" at bounding box center [301, 237] width 132 height 32
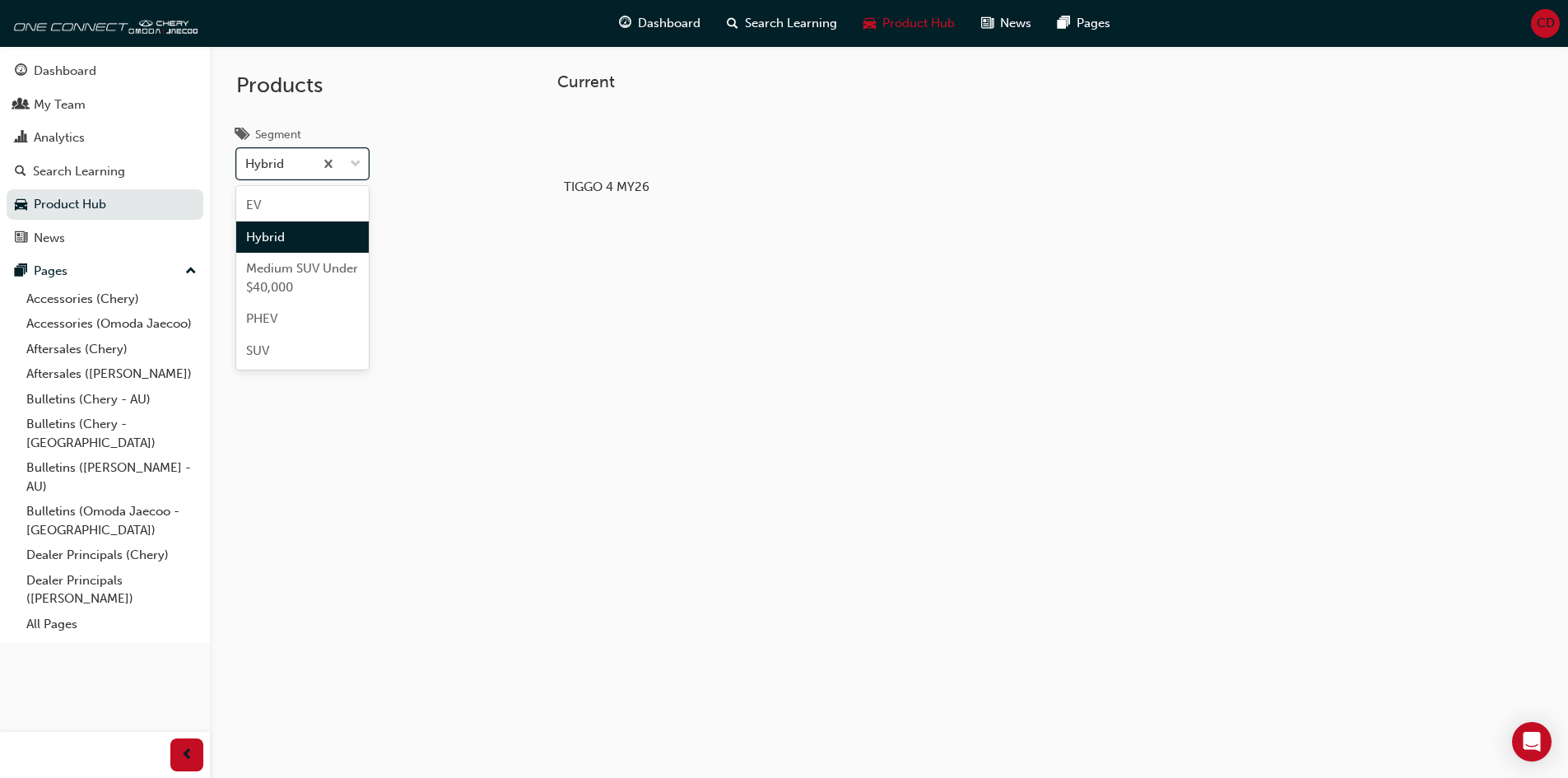
click at [350, 154] on span "down-icon" at bounding box center [355, 164] width 12 height 22
click at [247, 157] on input "Segment option Hybrid, selected. option Hybrid focused, 2 of 5. 5 results avail…" at bounding box center [247, 163] width 2 height 14
click at [339, 195] on div "EV" at bounding box center [301, 205] width 132 height 32
click at [813, 224] on div "Current OMODA E5" at bounding box center [1024, 175] width 988 height 206
click at [918, 19] on span "Product Hub" at bounding box center [919, 23] width 72 height 19
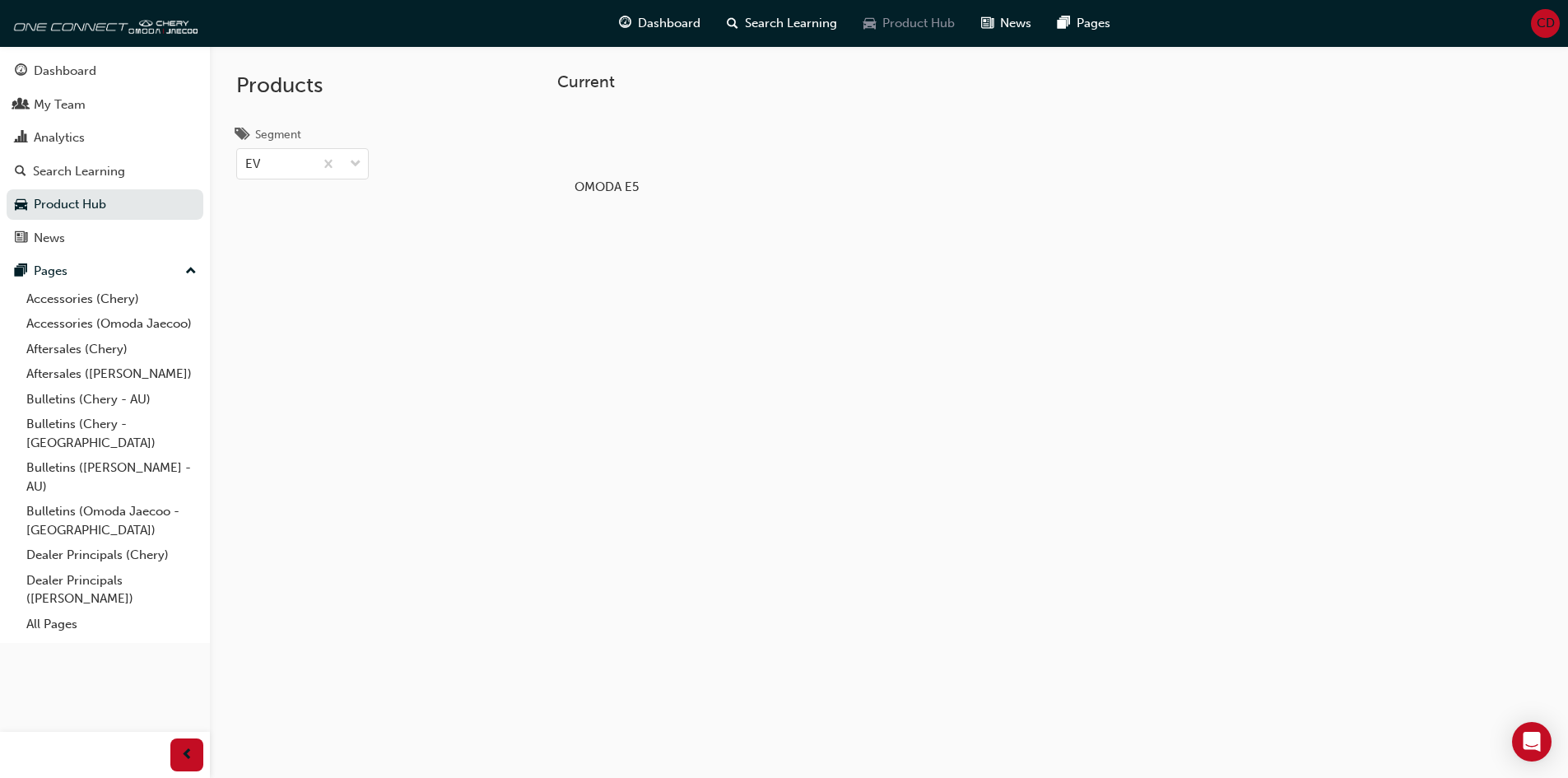
click at [905, 18] on span "Product Hub" at bounding box center [919, 23] width 72 height 19
click at [918, 28] on span "Product Hub" at bounding box center [919, 23] width 72 height 19
click at [348, 168] on div at bounding box center [341, 163] width 55 height 29
click at [247, 168] on input "Segment EV" at bounding box center [247, 163] width 2 height 14
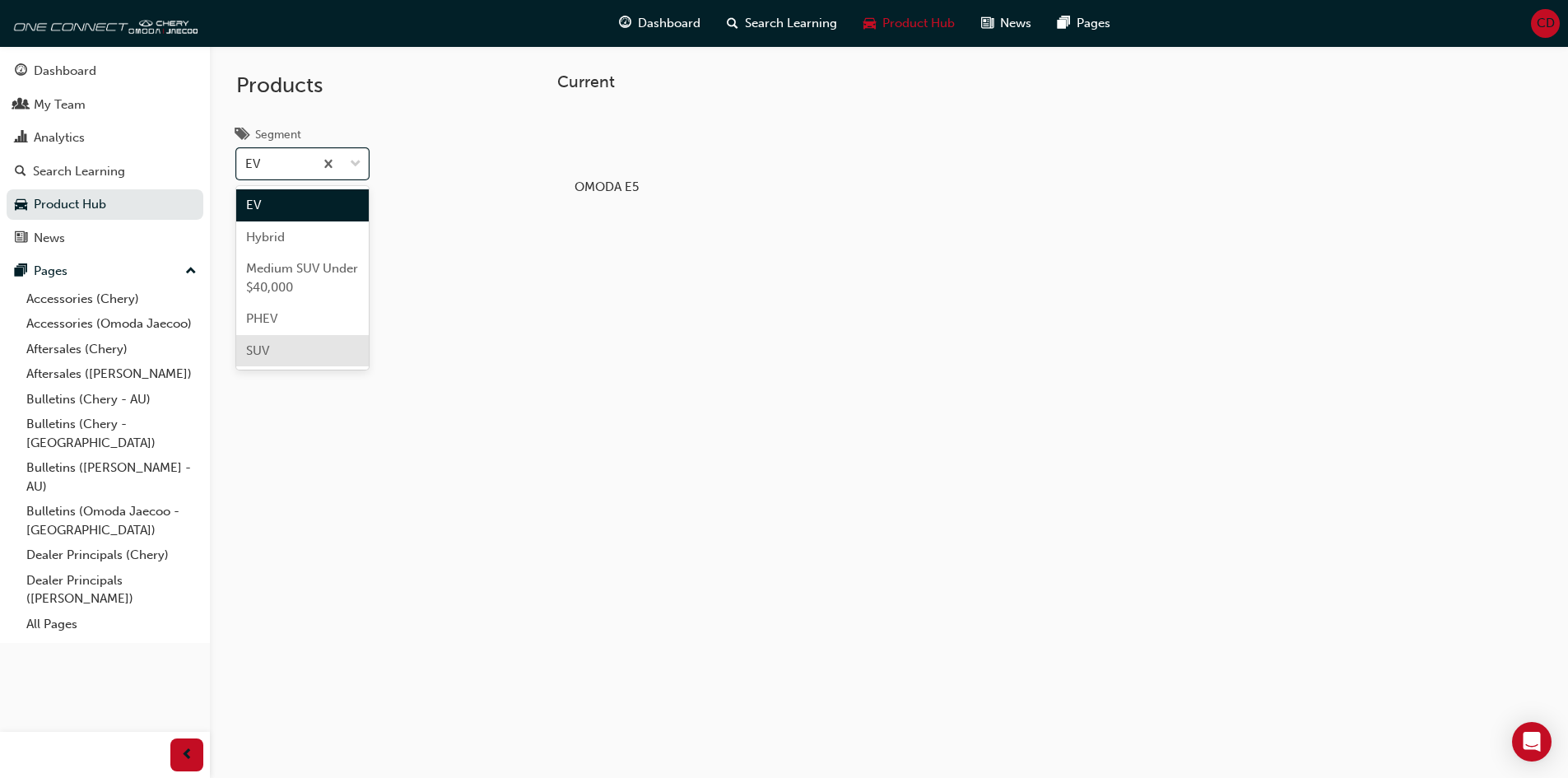
click at [328, 337] on div "SUV" at bounding box center [301, 350] width 132 height 32
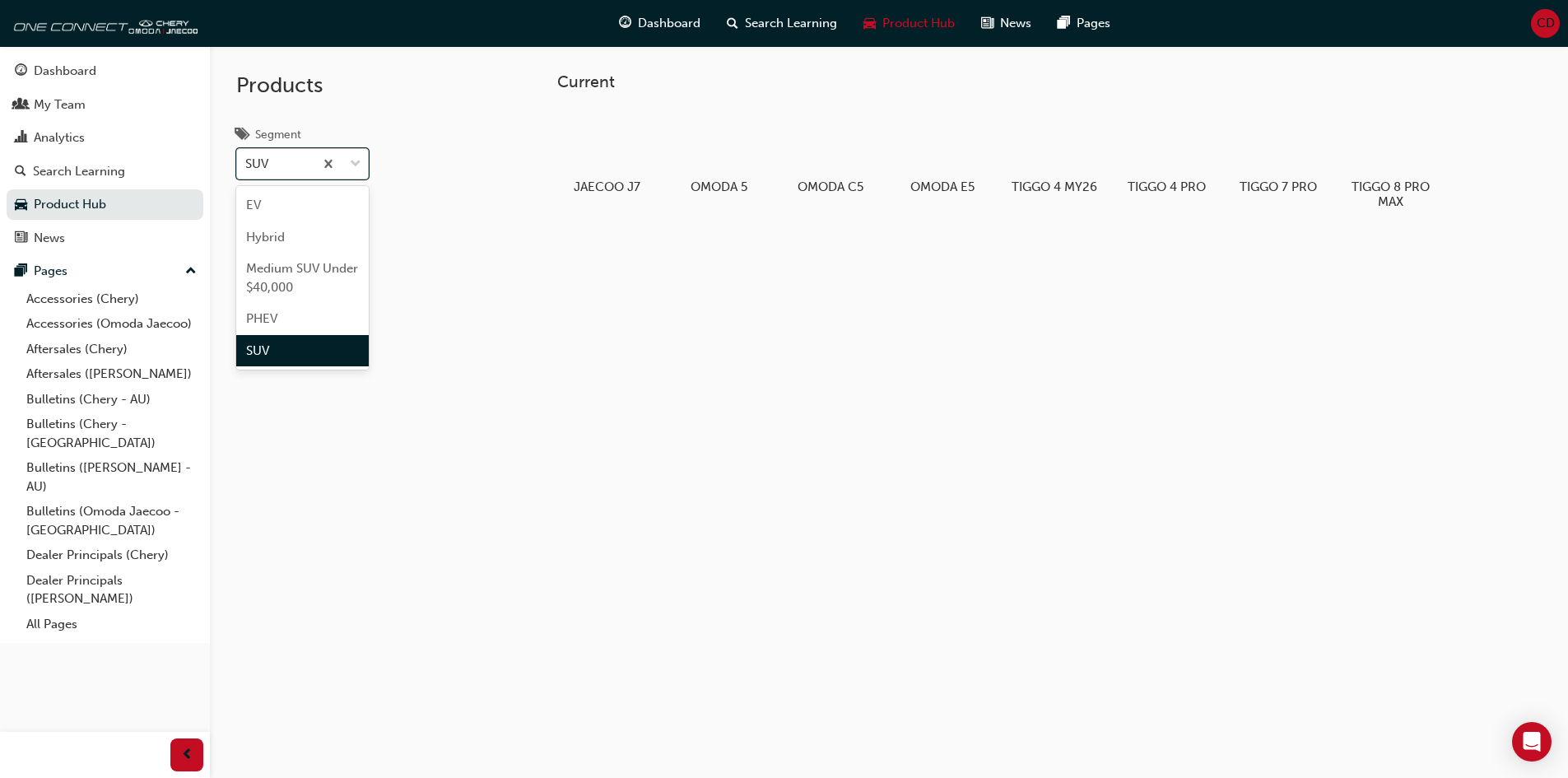
click at [356, 165] on span "down-icon" at bounding box center [355, 164] width 12 height 22
click at [247, 165] on input "Segment option SUV, selected. option SUV focused, 5 of 5. 5 results available. …" at bounding box center [247, 163] width 2 height 14
click at [310, 300] on div "Medium SUV Under $40,000" at bounding box center [301, 277] width 132 height 50
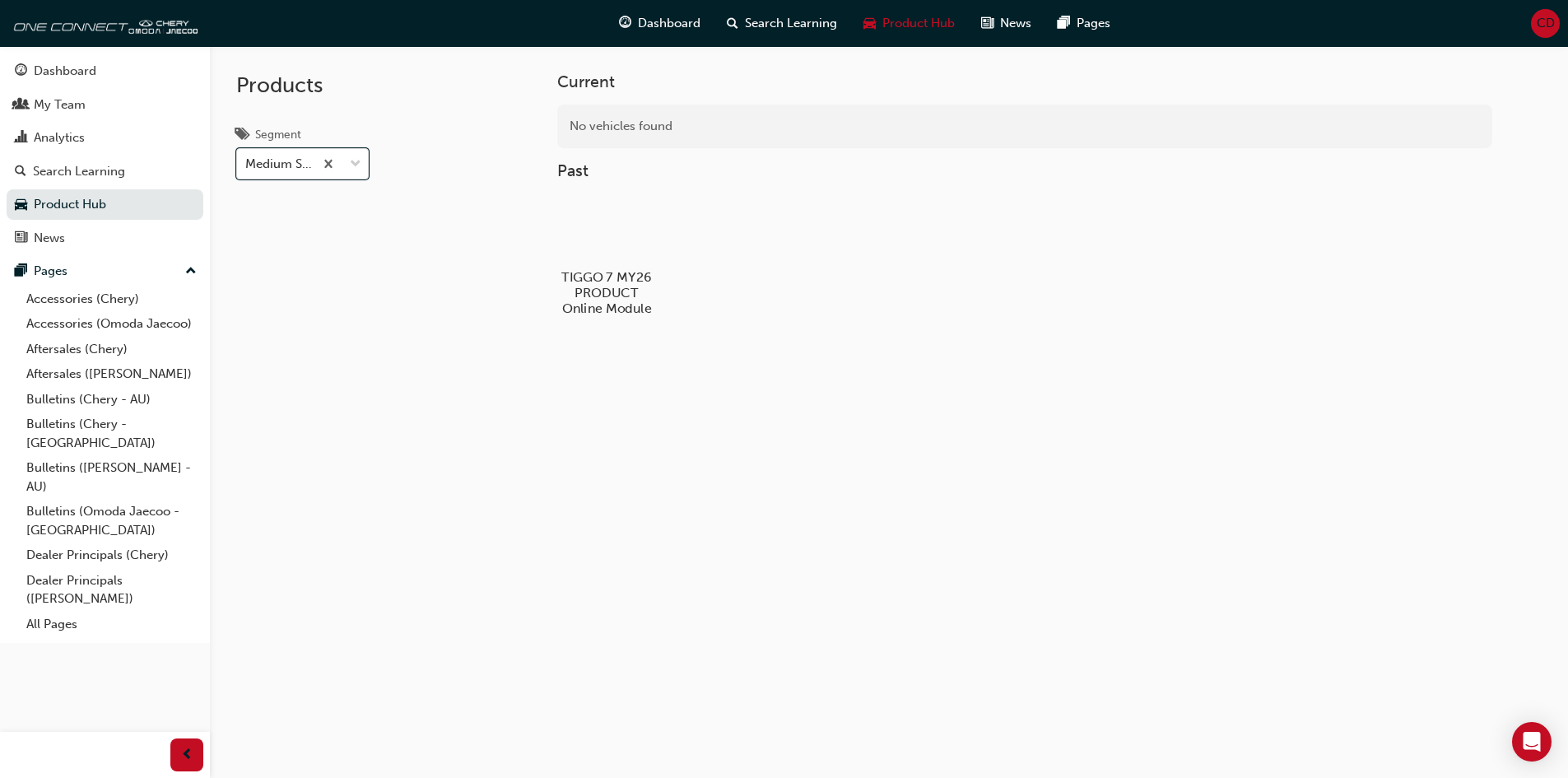
click at [571, 253] on div at bounding box center [606, 229] width 91 height 66
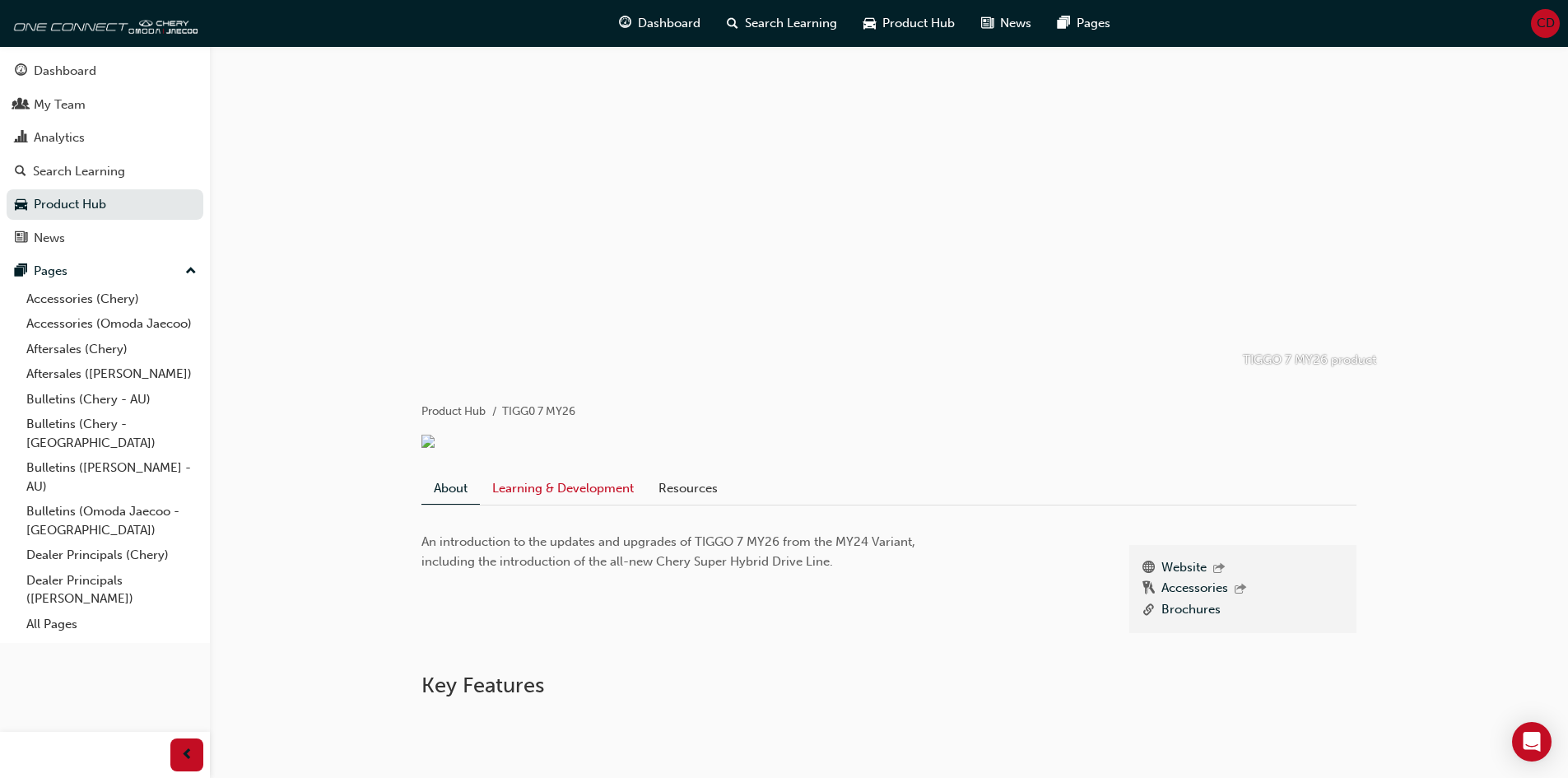
click at [602, 494] on link "Learning & Development" at bounding box center [563, 488] width 166 height 31
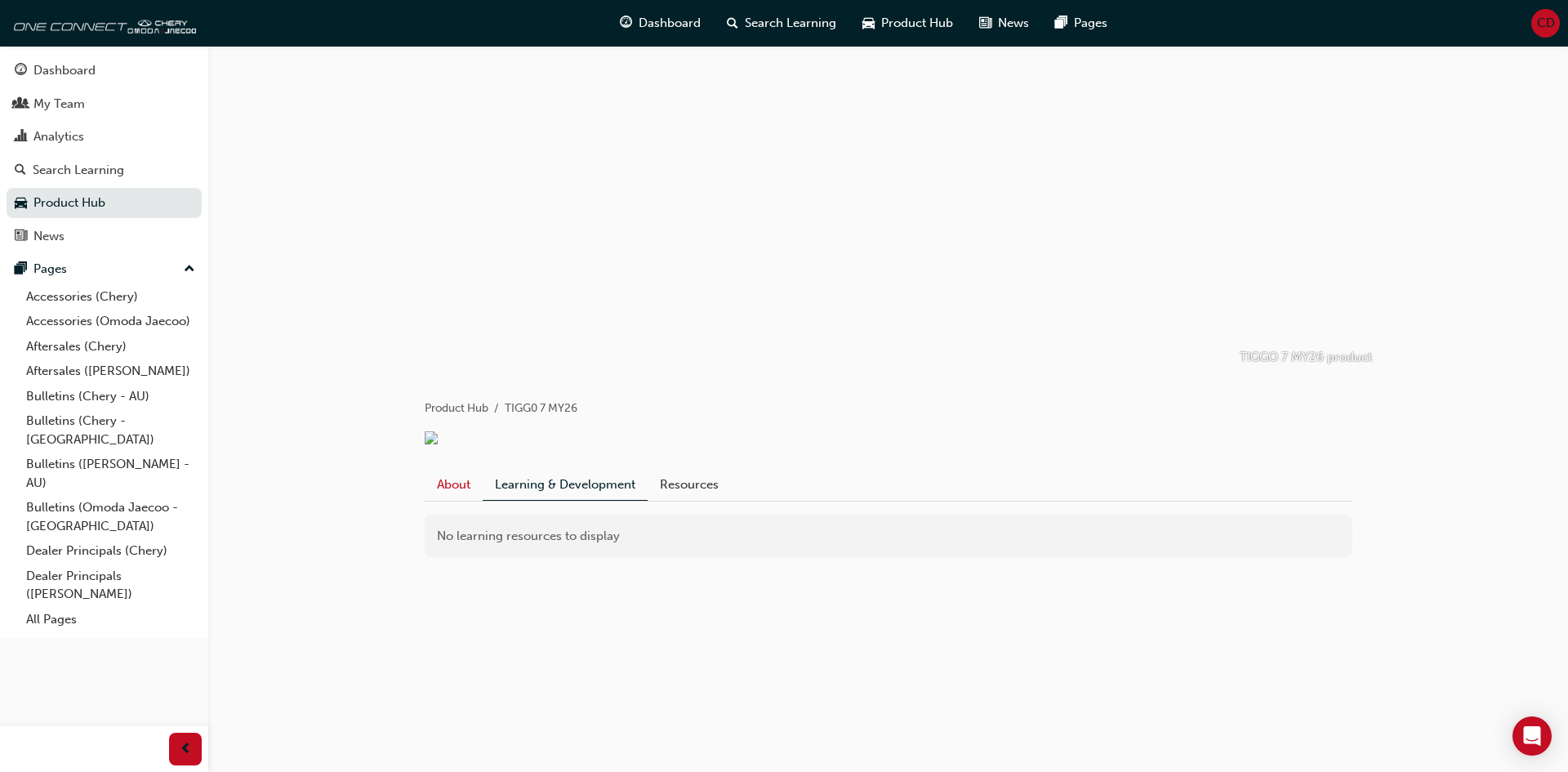
click at [461, 490] on link "About" at bounding box center [453, 485] width 58 height 31
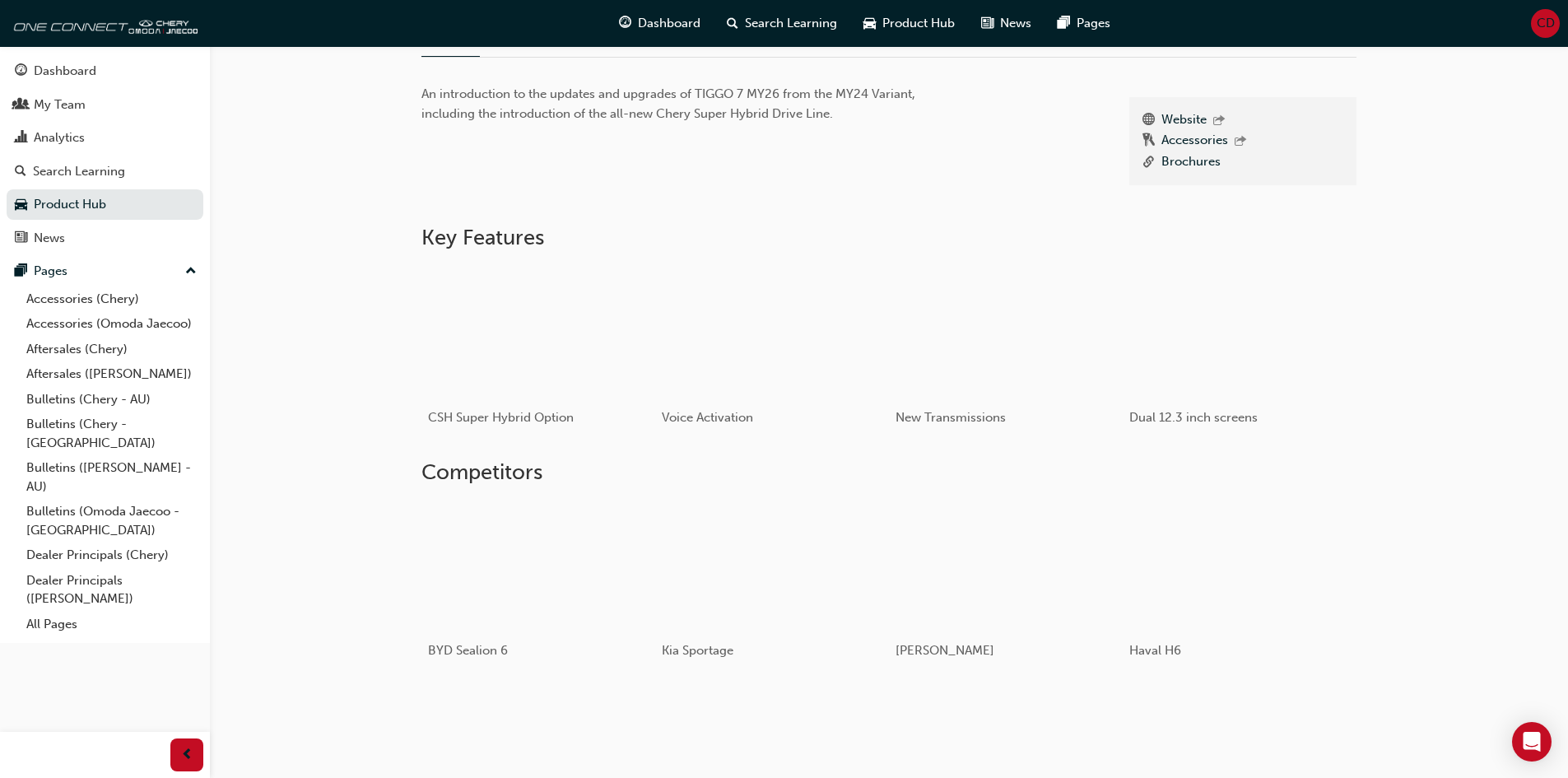
scroll to position [262, 0]
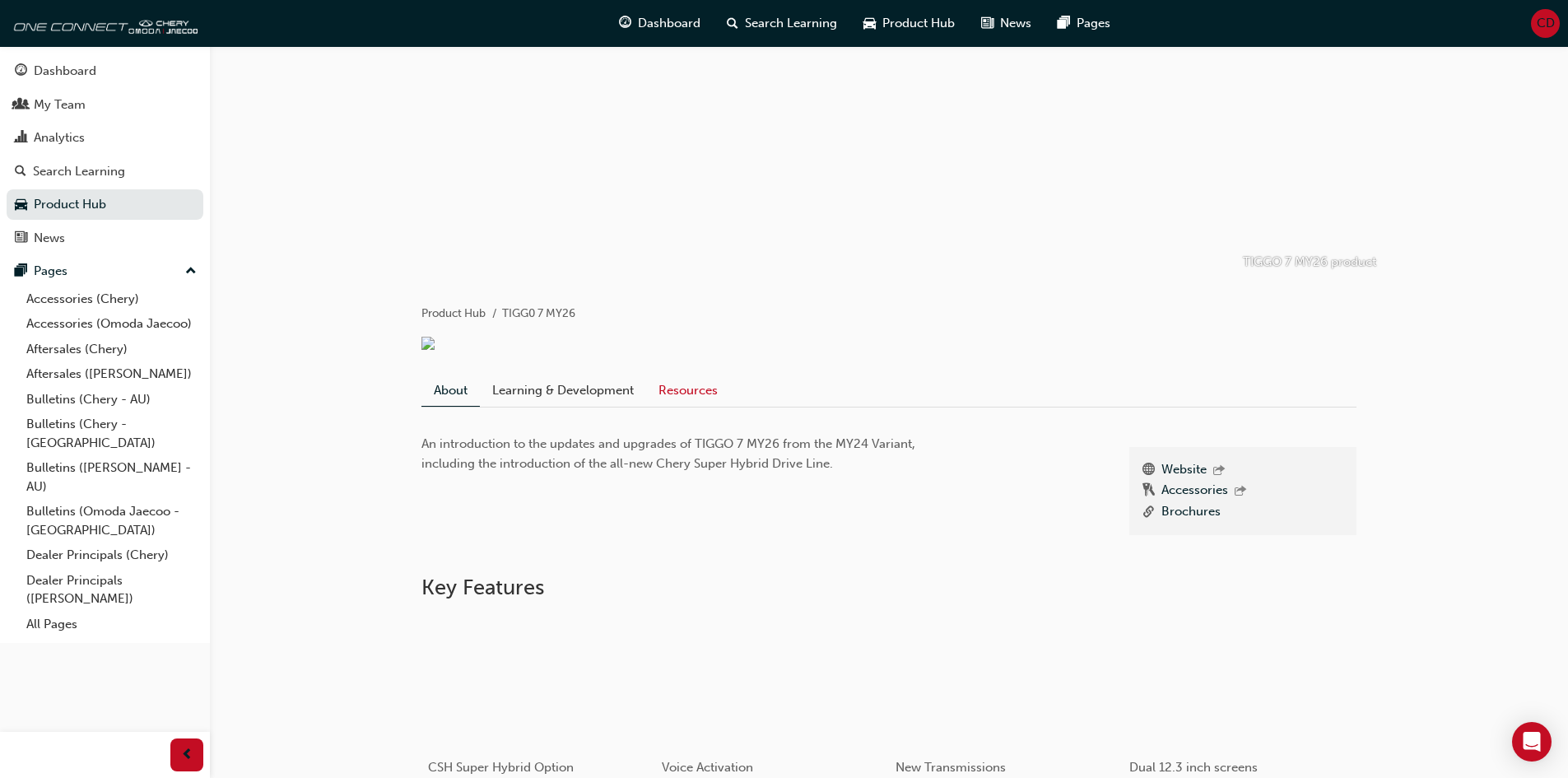
click at [706, 396] on link "Resources" at bounding box center [688, 390] width 84 height 31
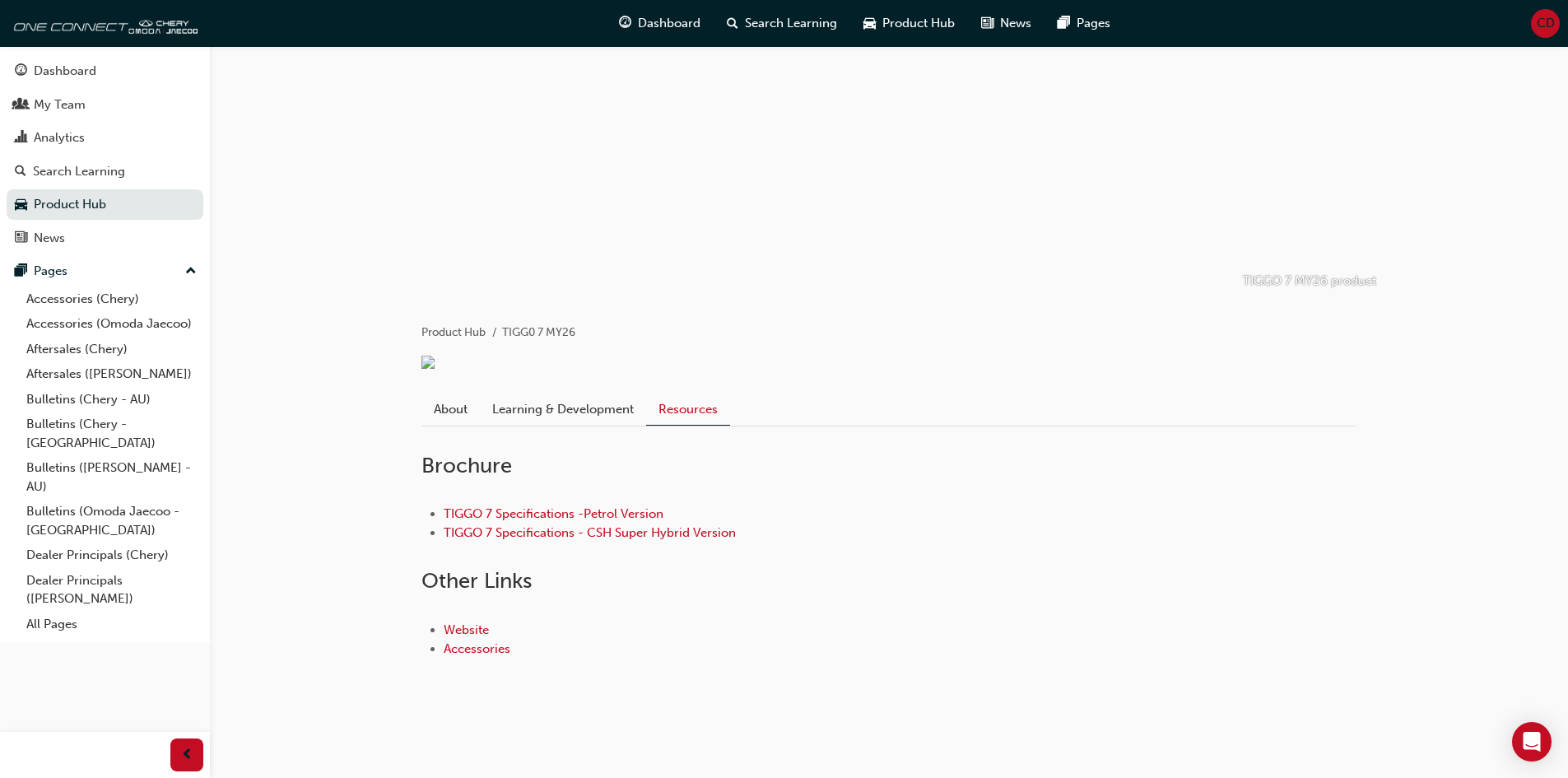
scroll to position [91, 0]
click at [560, 412] on link "Learning & Development" at bounding box center [563, 409] width 166 height 31
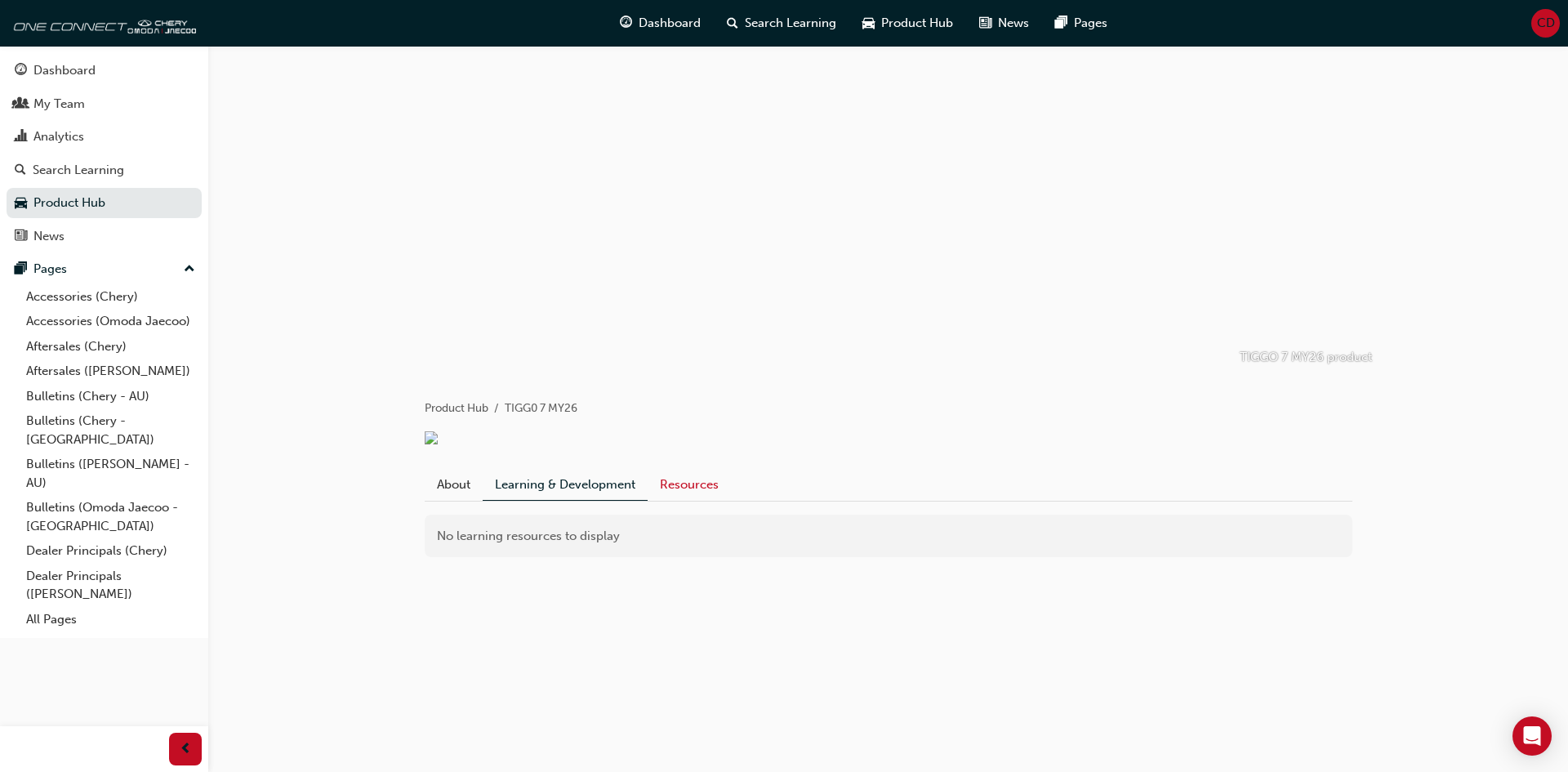
click at [713, 489] on link "Resources" at bounding box center [689, 485] width 83 height 31
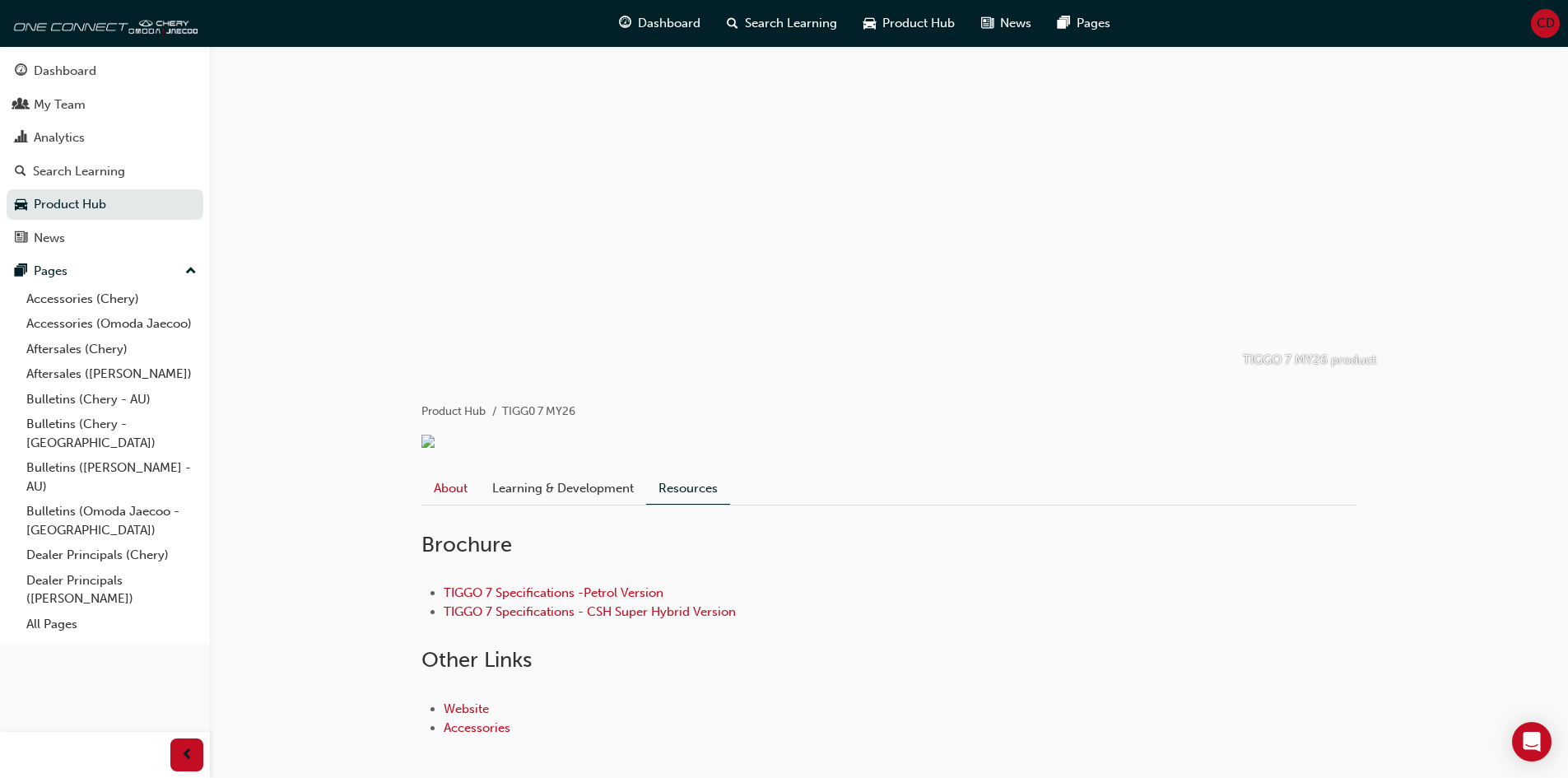
click at [431, 502] on link "About" at bounding box center [451, 488] width 59 height 31
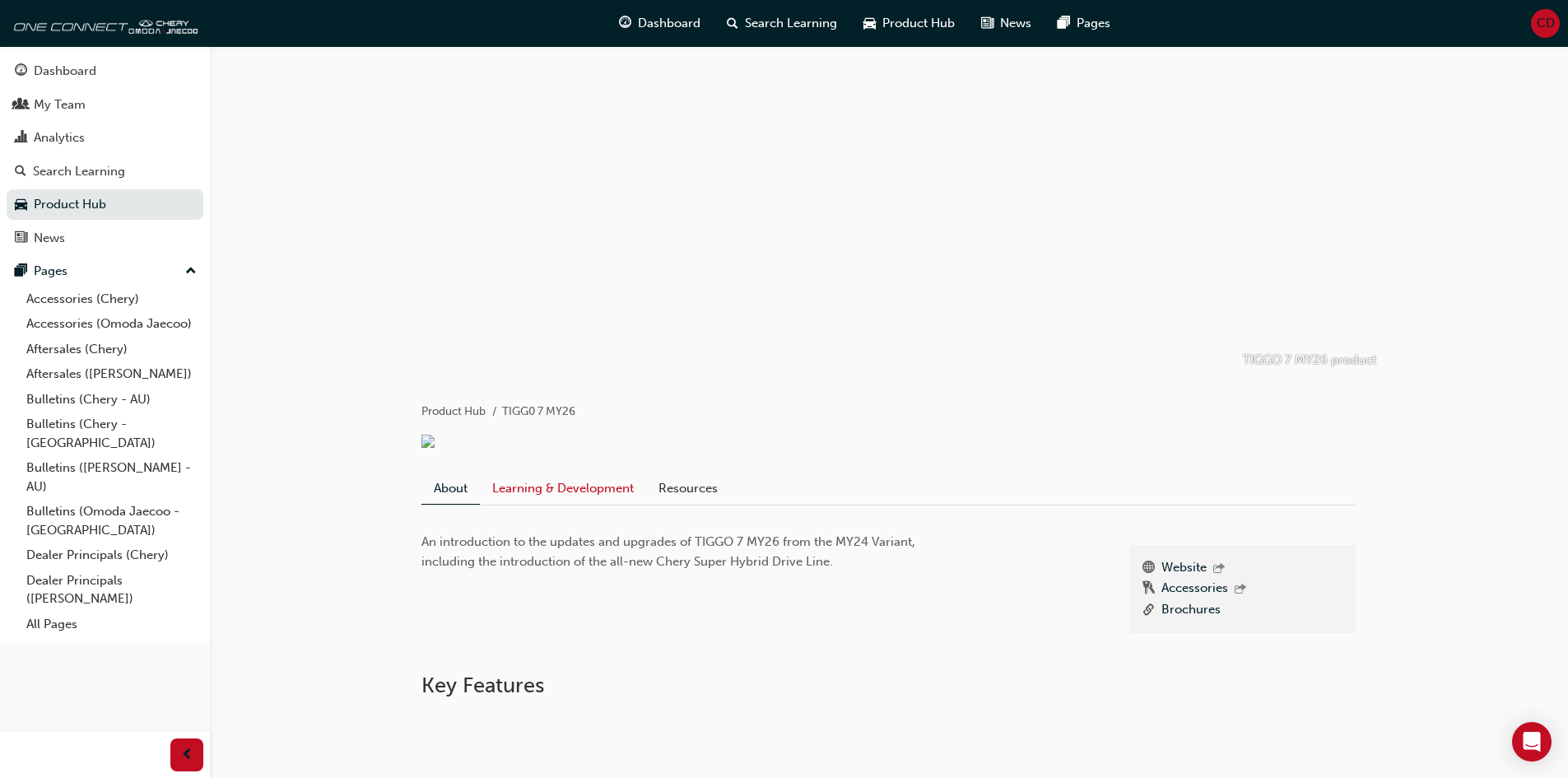
click at [546, 497] on link "Learning & Development" at bounding box center [563, 488] width 166 height 31
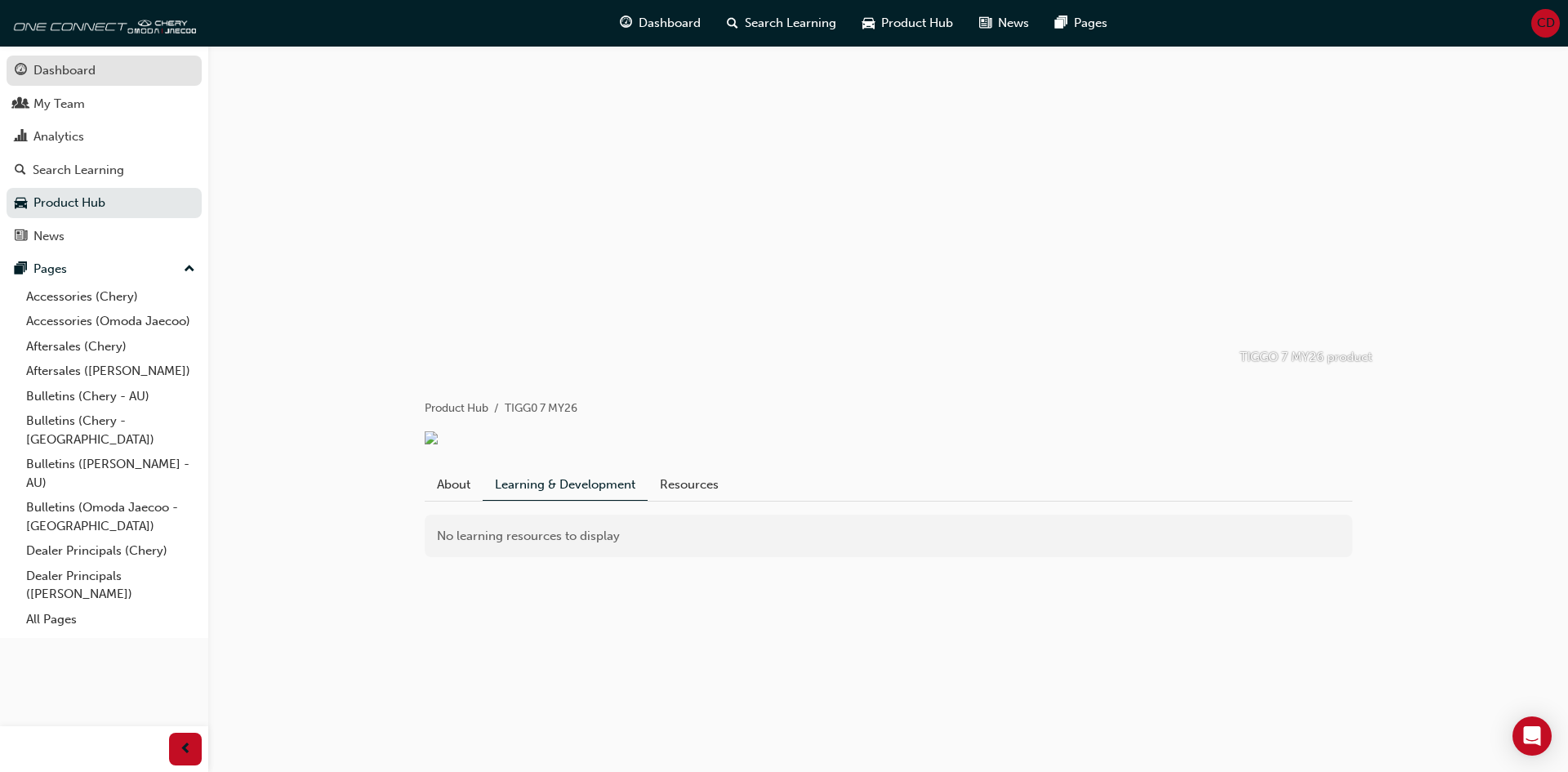
click at [64, 80] on div "Dashboard" at bounding box center [64, 70] width 62 height 18
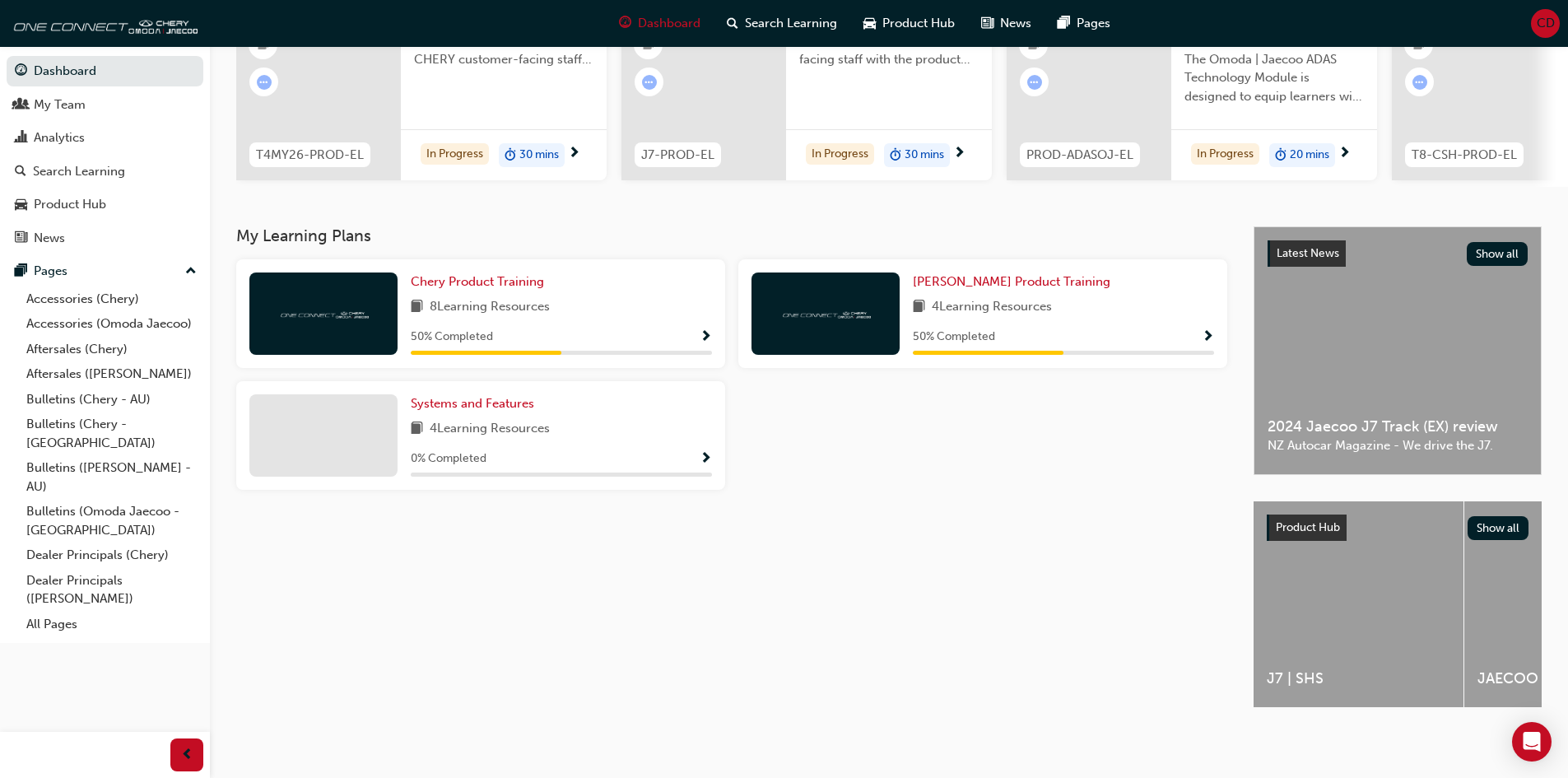
scroll to position [206, 0]
click at [1002, 527] on div "My Learning Plans Chery Product Training 8 Learning Resources 50 % Completed Om…" at bounding box center [745, 481] width 1018 height 510
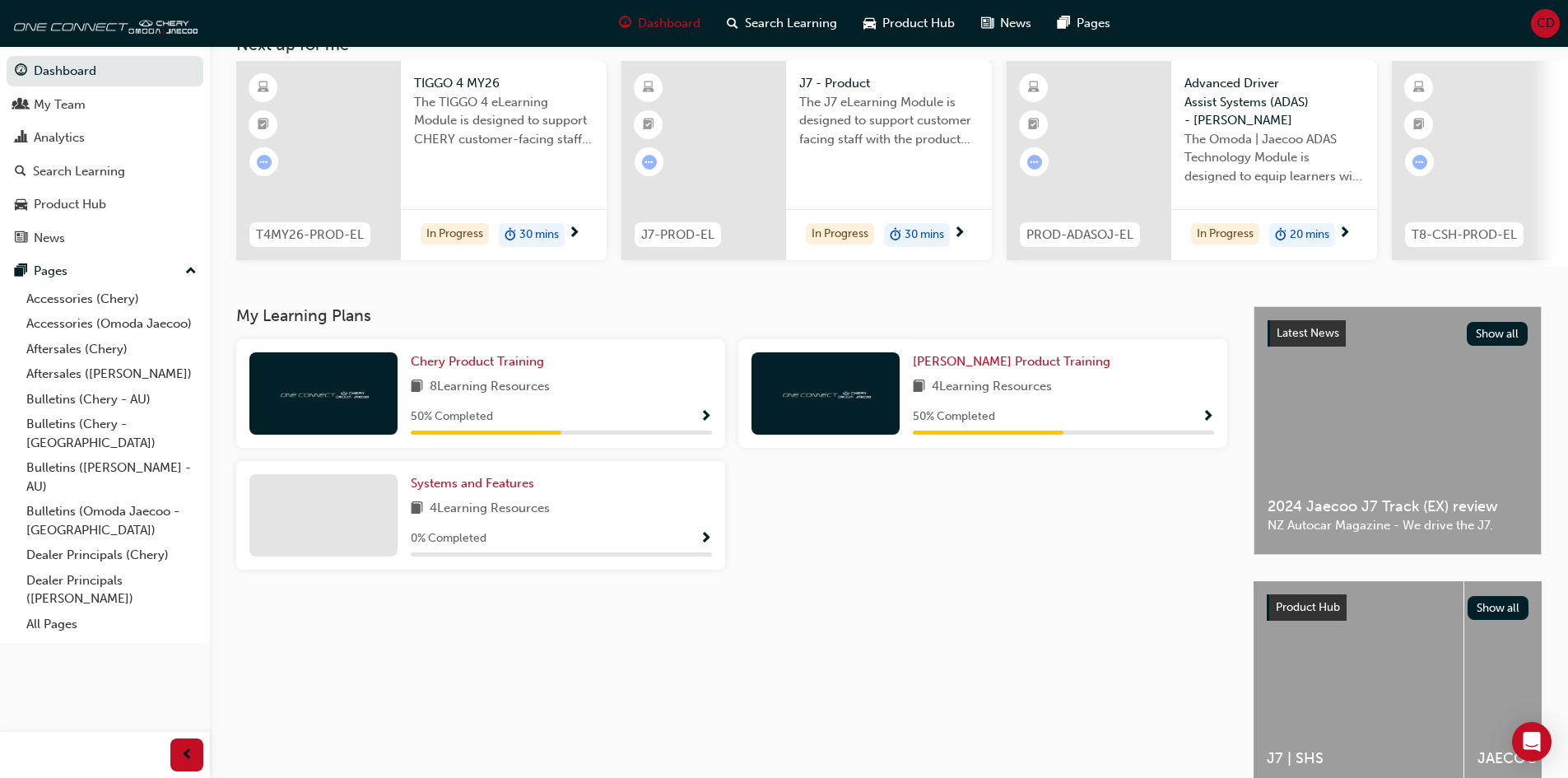
scroll to position [0, 0]
